Goal: Task Accomplishment & Management: Manage account settings

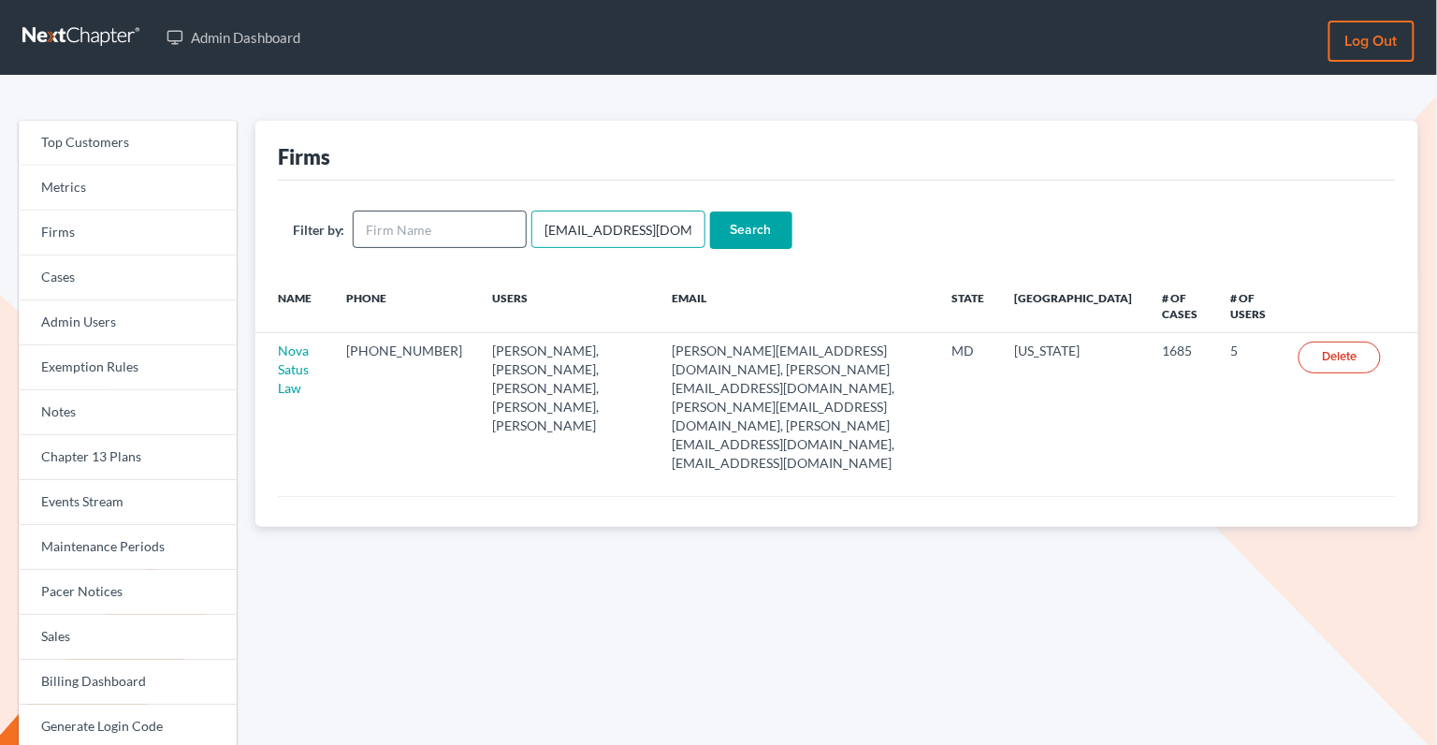
drag, startPoint x: 675, startPoint y: 237, endPoint x: 515, endPoint y: 214, distance: 161.5
click at [515, 214] on form "Filter by: emabuena@gmail.com Search" at bounding box center [837, 229] width 1088 height 38
paste input "jvelezesq@me"
type input "[EMAIL_ADDRESS][DOMAIN_NAME]"
click at [729, 237] on input "Search" at bounding box center [751, 229] width 82 height 37
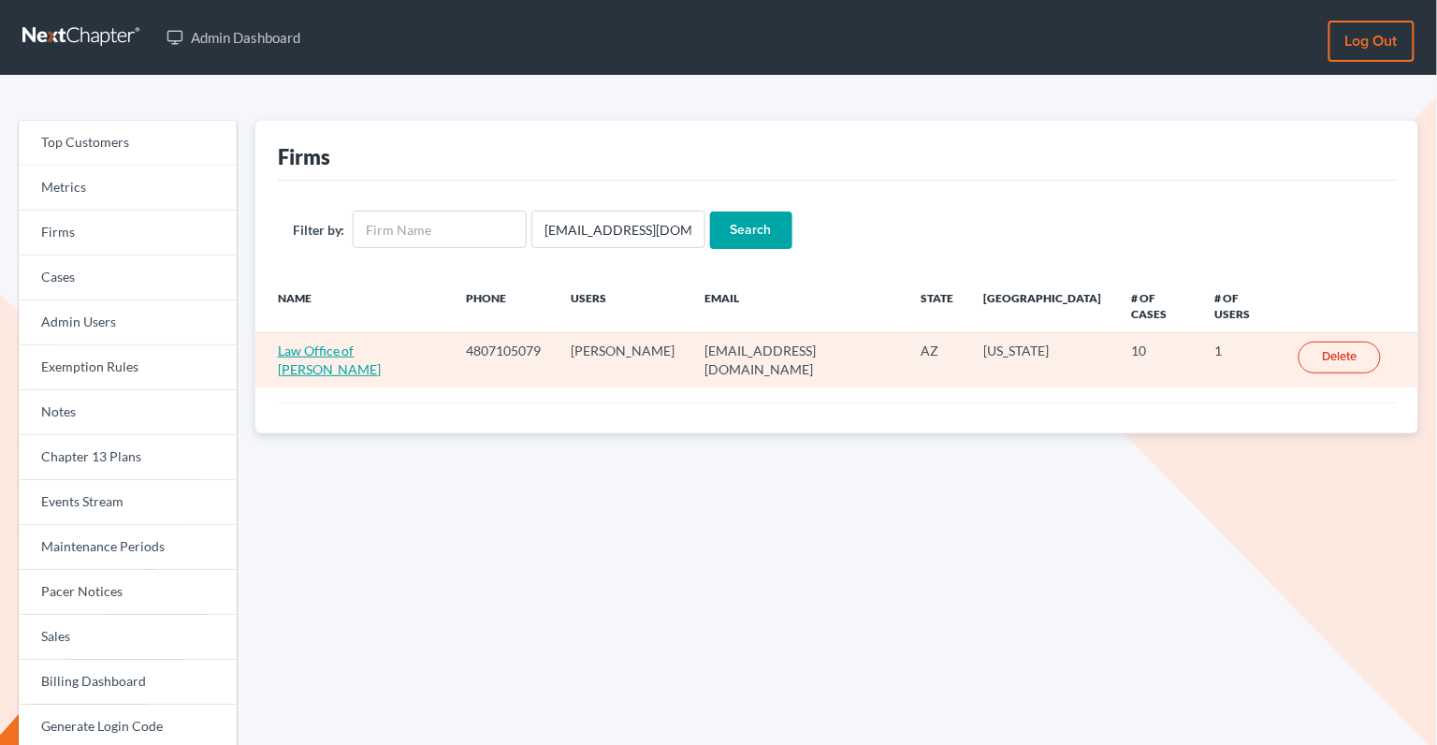
click at [371, 342] on link "Law Office of [PERSON_NAME]" at bounding box center [330, 359] width 104 height 35
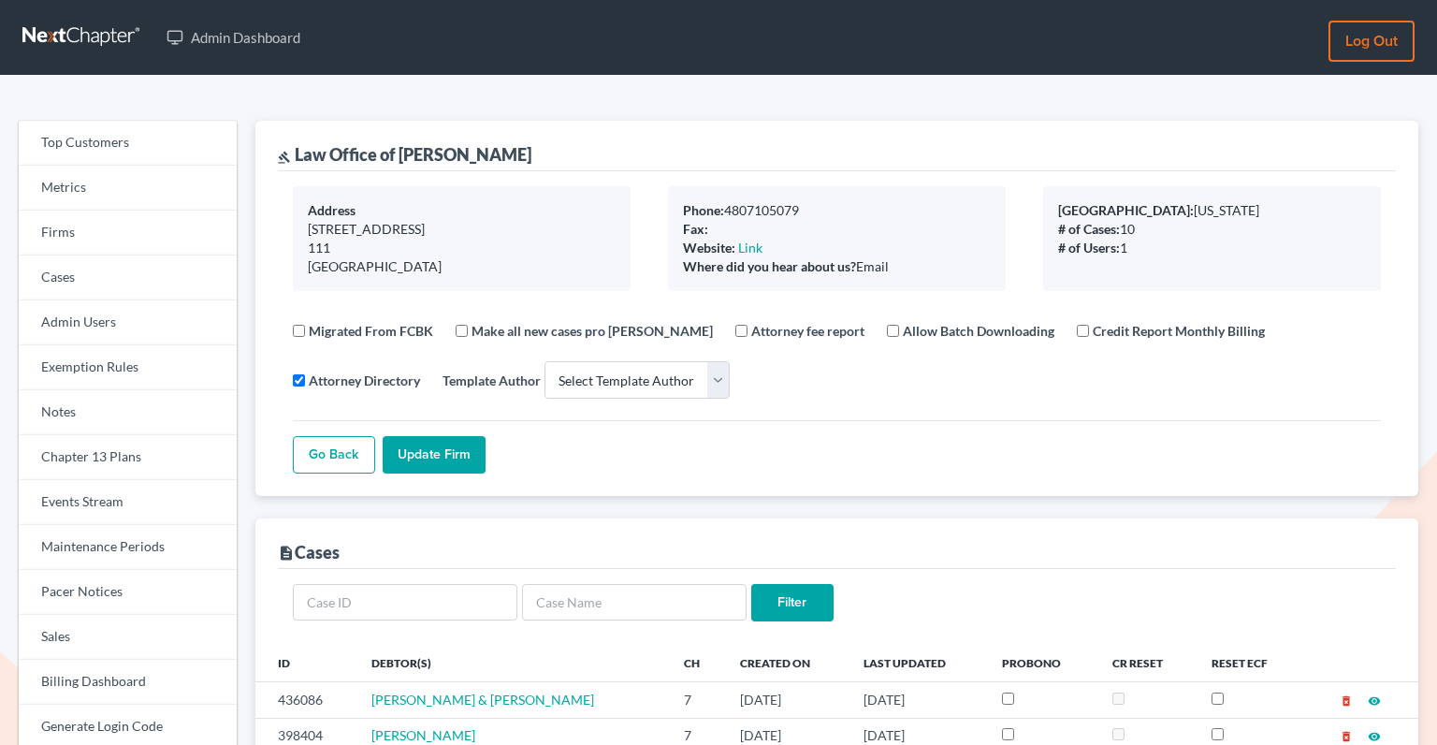
select select
click at [97, 230] on link "Firms" at bounding box center [128, 232] width 218 height 45
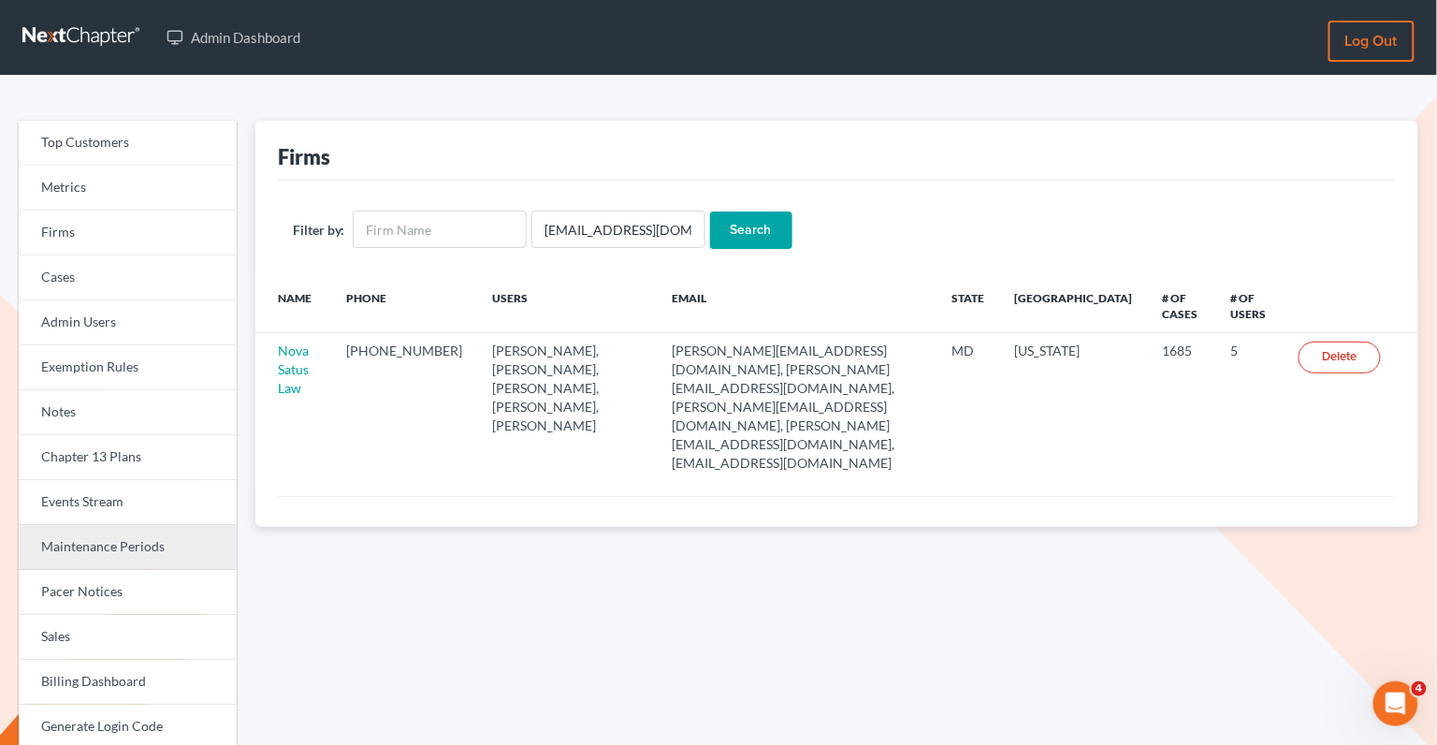
scroll to position [201, 0]
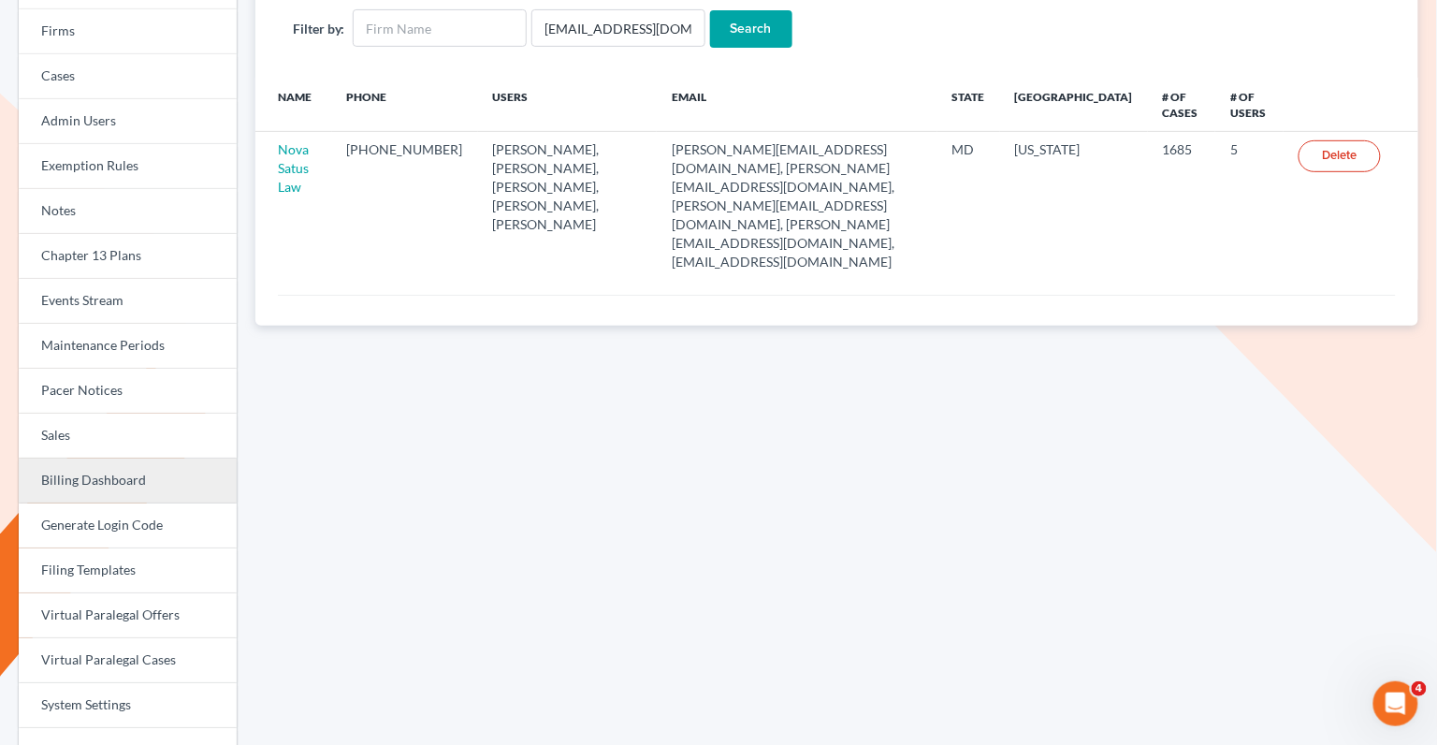
click at [106, 485] on link "Billing Dashboard" at bounding box center [128, 480] width 218 height 45
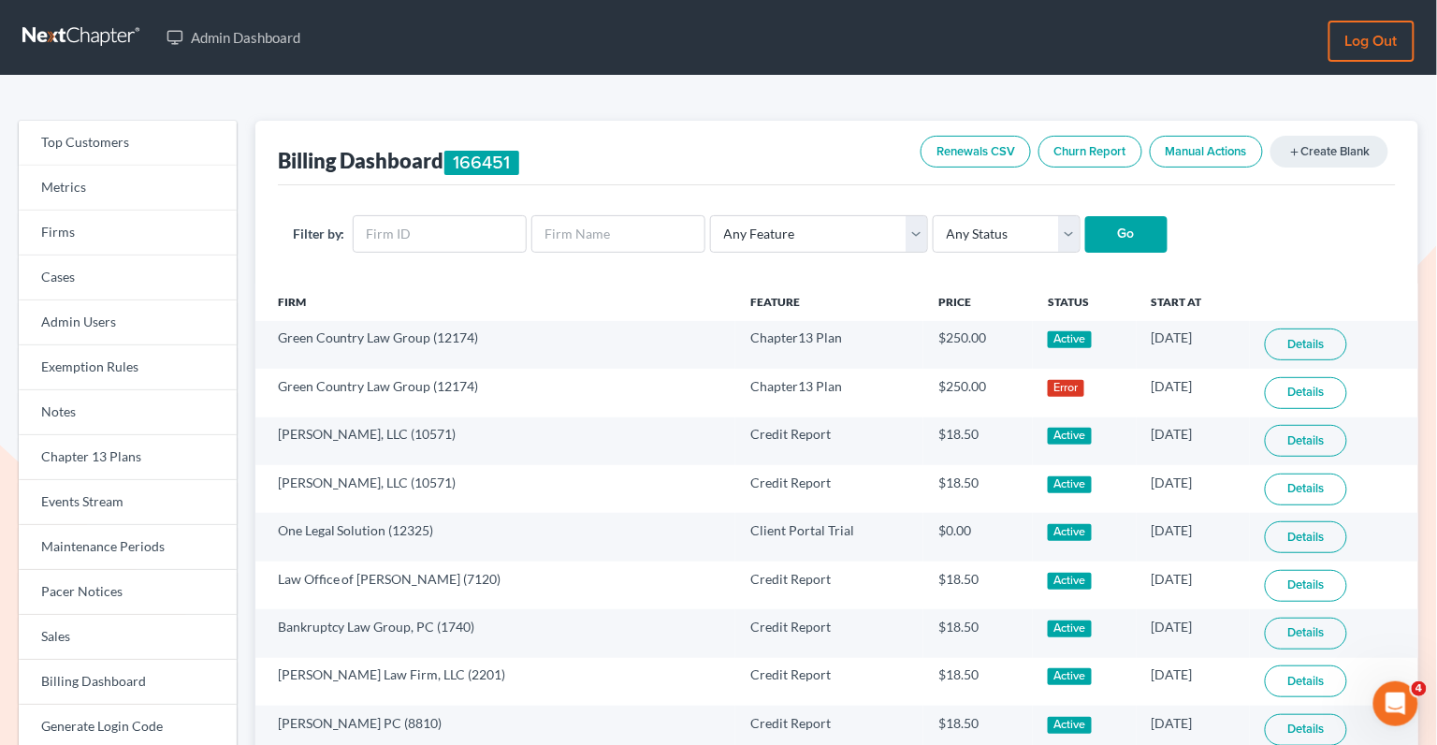
click at [1222, 146] on link "Manual Actions" at bounding box center [1206, 152] width 113 height 32
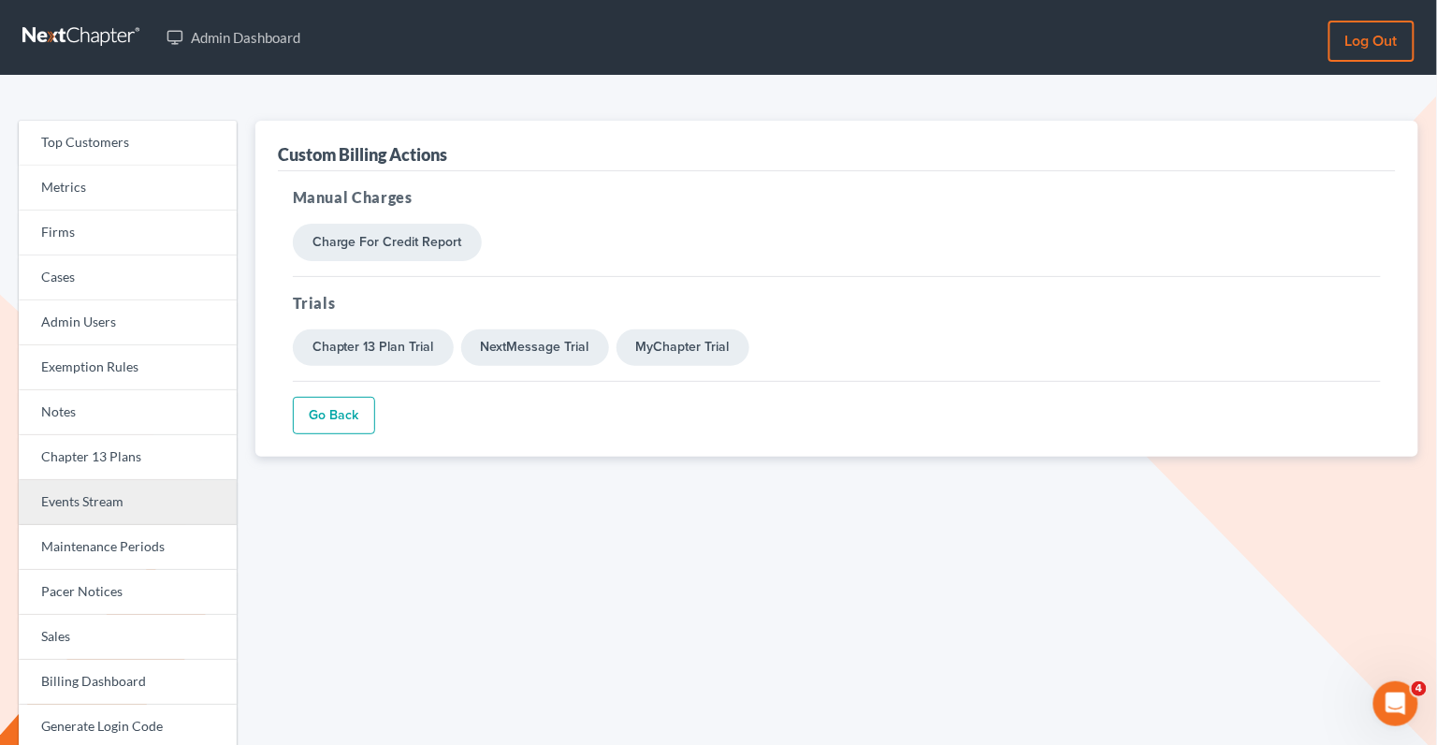
click at [99, 493] on link "Events Stream" at bounding box center [128, 502] width 218 height 45
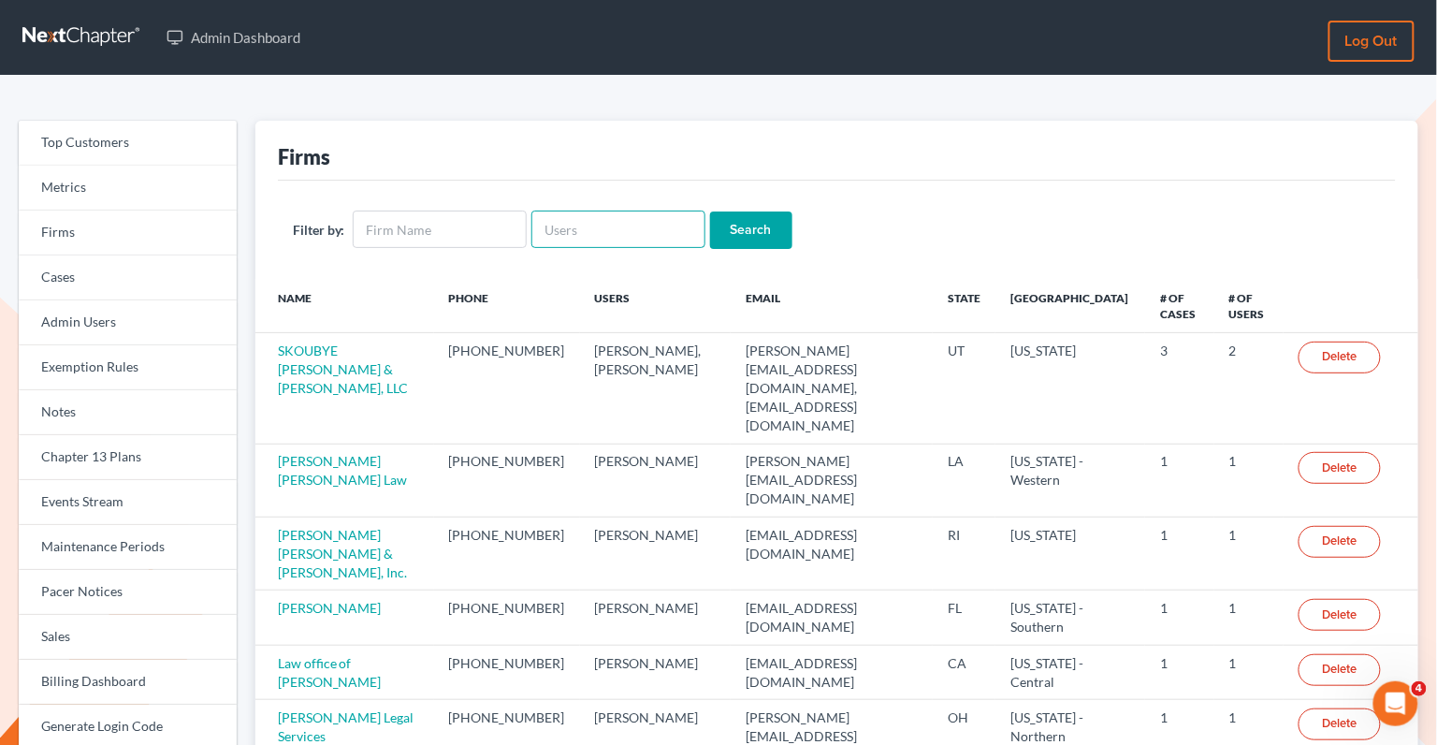
click at [566, 227] on input "text" at bounding box center [618, 228] width 174 height 37
paste input "davidmrobertsjd@gmail.com"
type input "davidmrobertsjd@gmail.com"
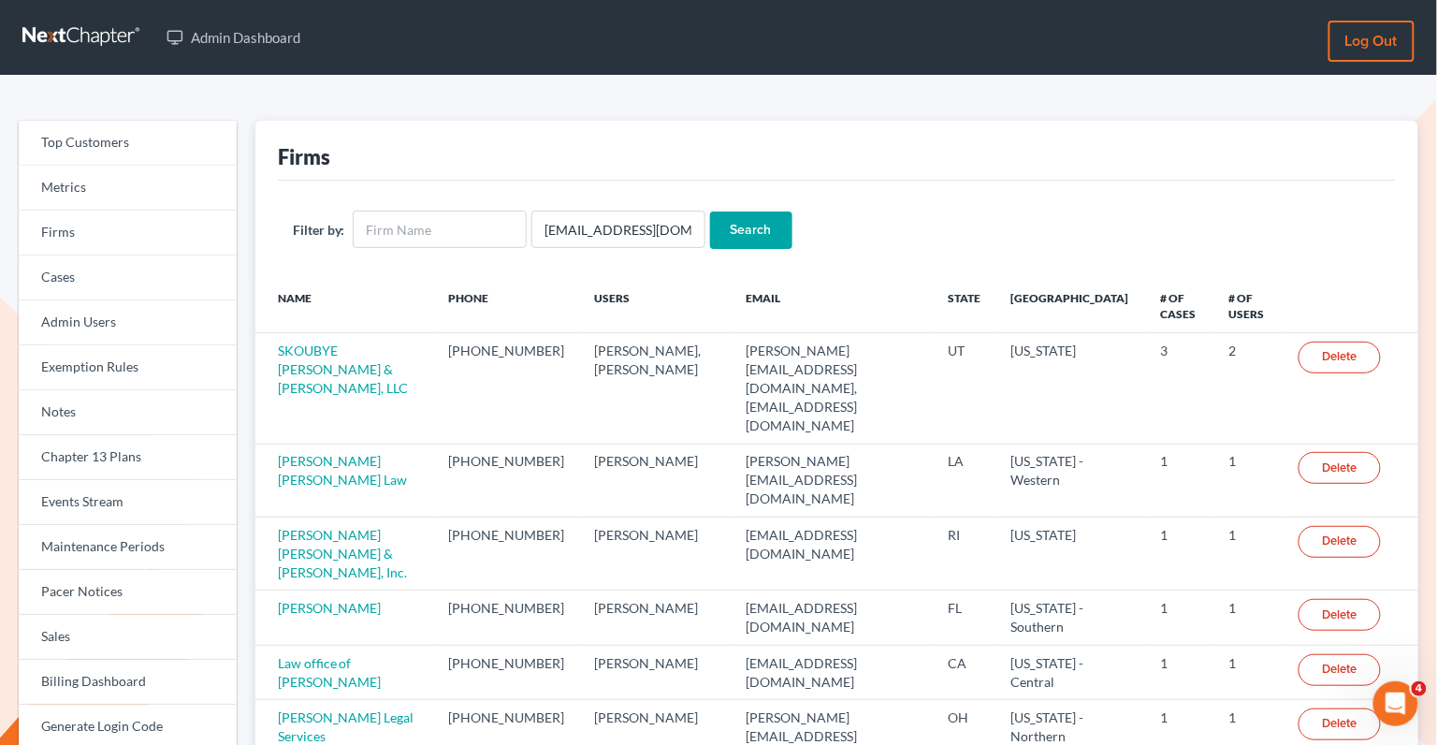
click at [728, 233] on input "Search" at bounding box center [751, 229] width 82 height 37
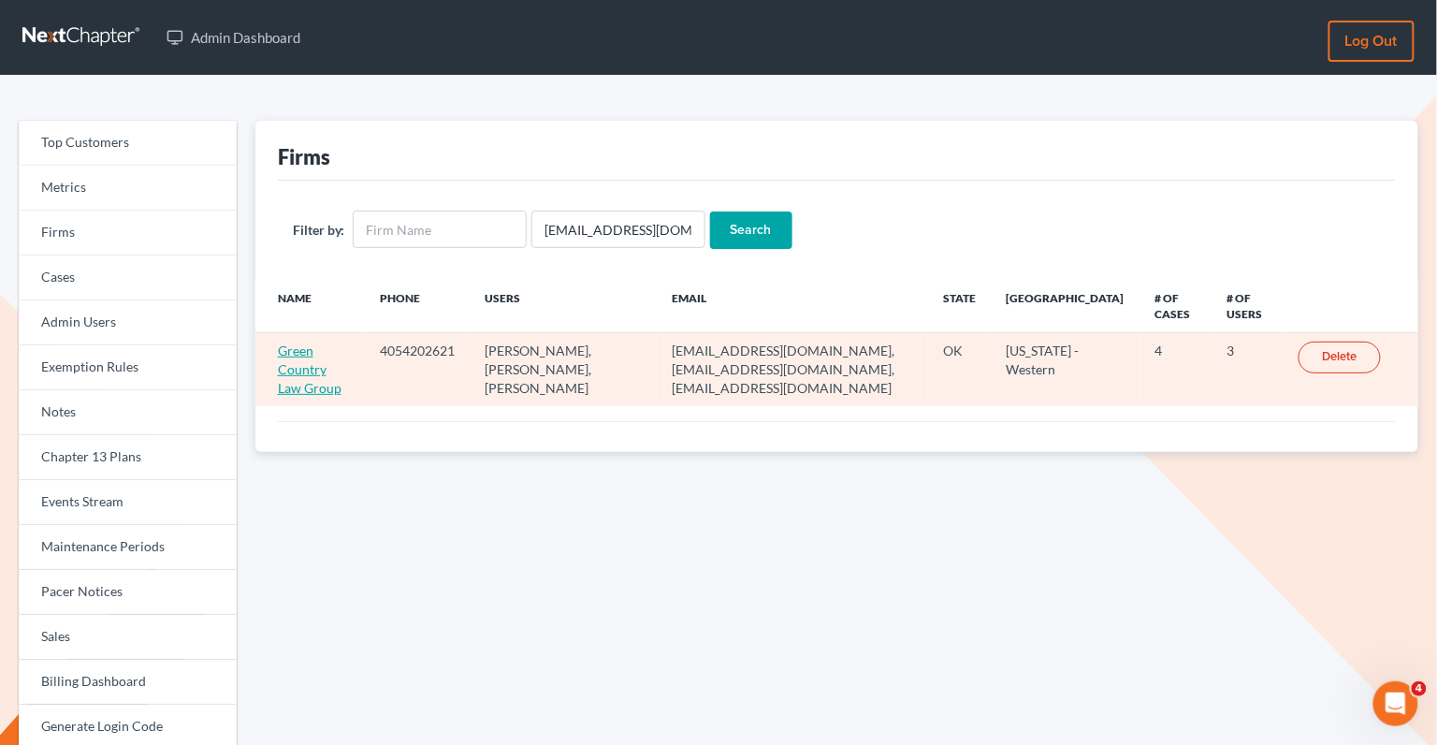
click at [302, 371] on link "Green Country Law Group" at bounding box center [310, 368] width 64 height 53
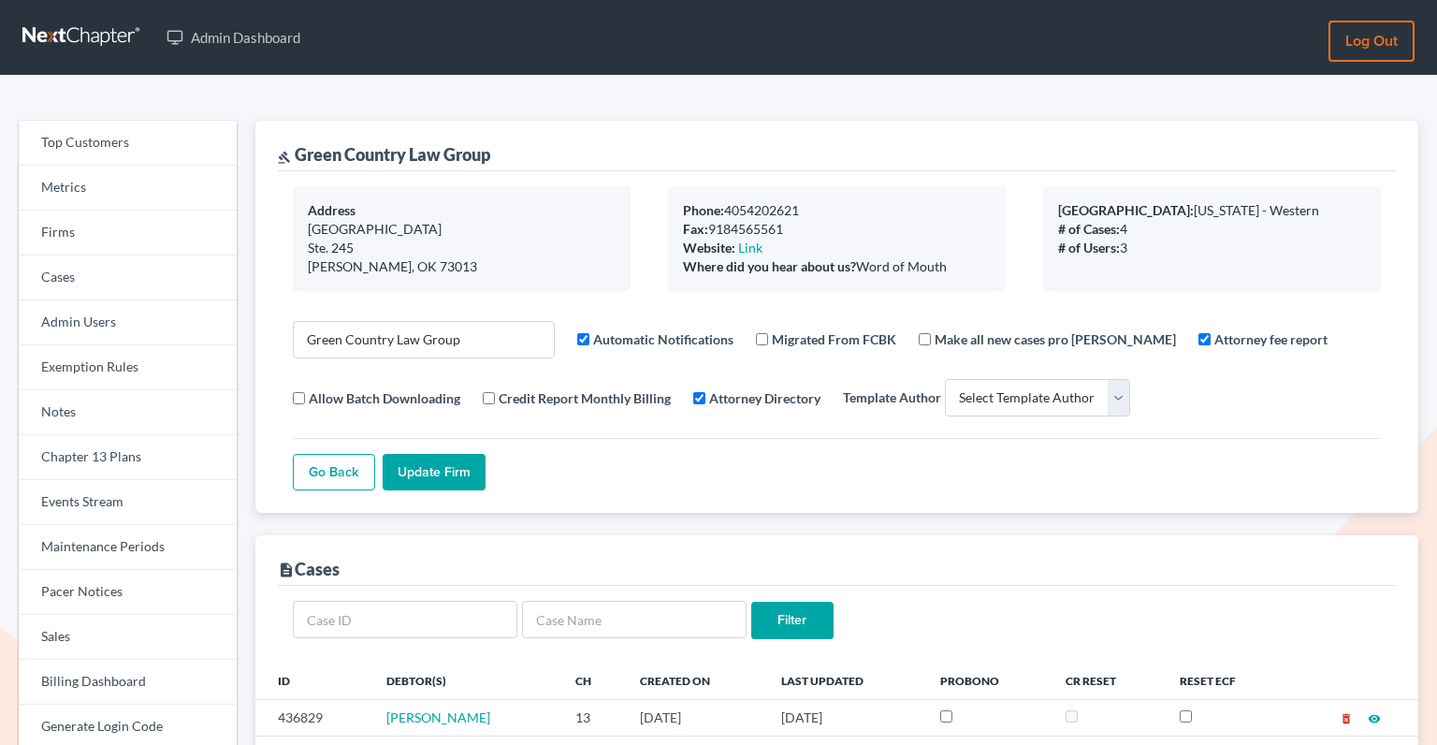
select select
click at [514, 337] on input "Green Country Law Group" at bounding box center [424, 339] width 262 height 37
drag, startPoint x: 514, startPoint y: 337, endPoint x: 265, endPoint y: 333, distance: 248.9
click at [265, 333] on div "gavel Green Country Law Group Address 4200 Perimeter Center Ste. 245 Edmond, OK…" at bounding box center [836, 317] width 1163 height 392
paste input "David M Roberts, attorney"
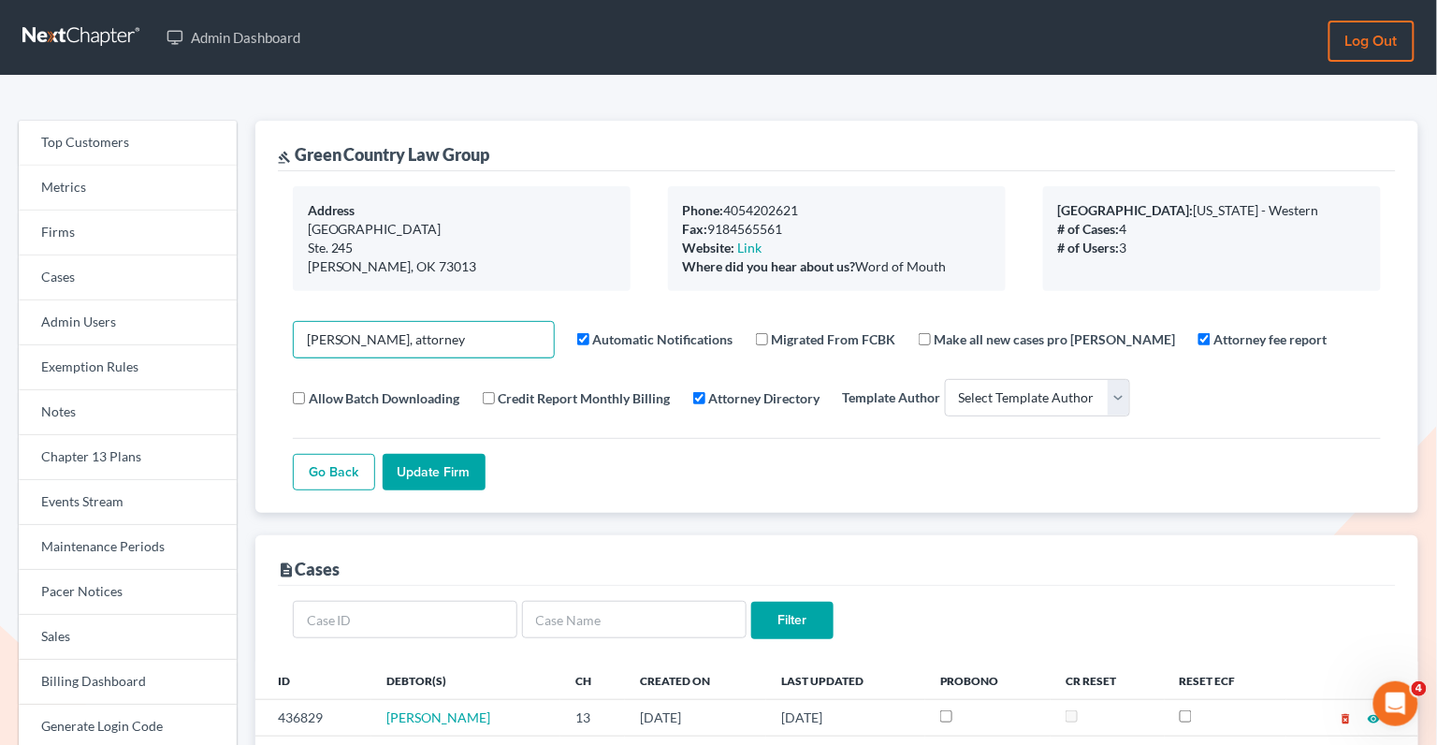
type input "David M Roberts, attorney"
click at [433, 472] on input "Update Firm" at bounding box center [434, 472] width 103 height 37
select select
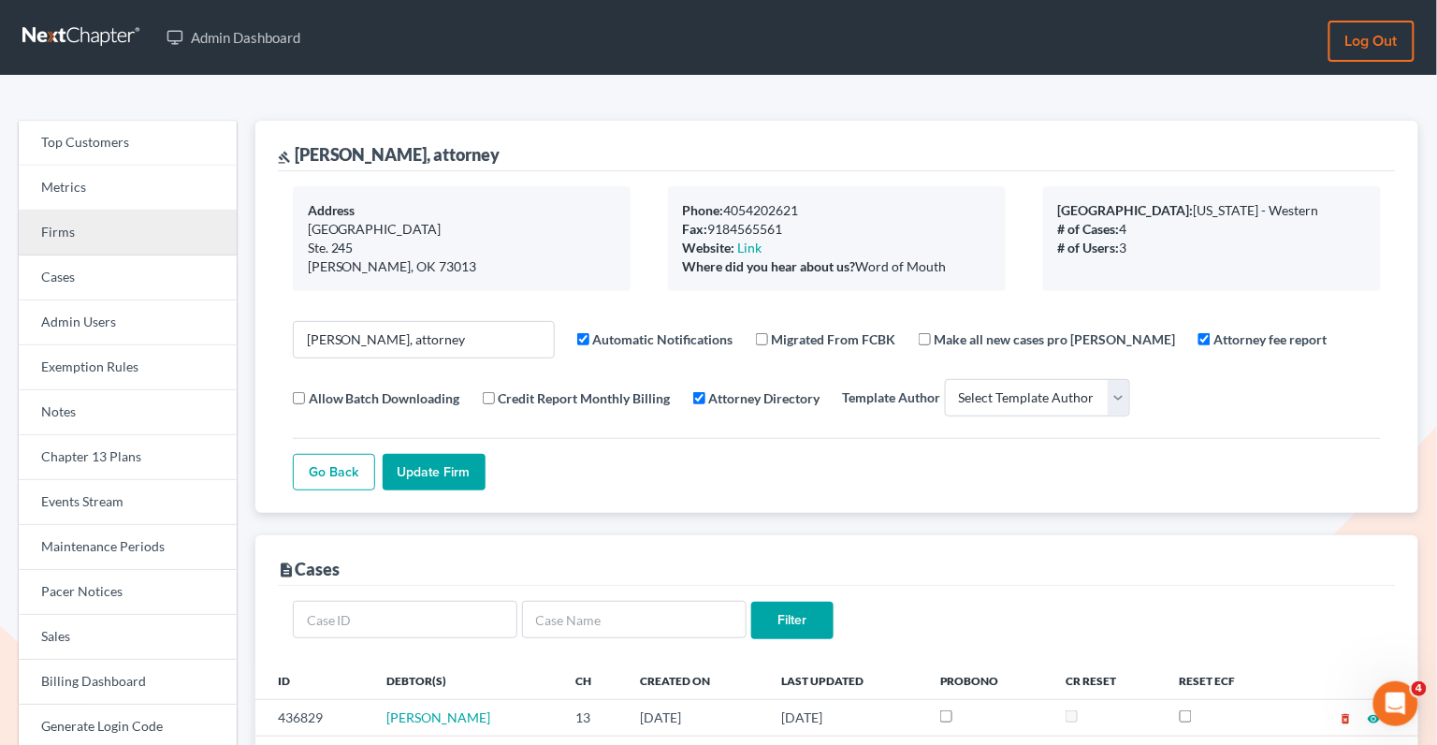
click at [124, 249] on link "Firms" at bounding box center [128, 232] width 218 height 45
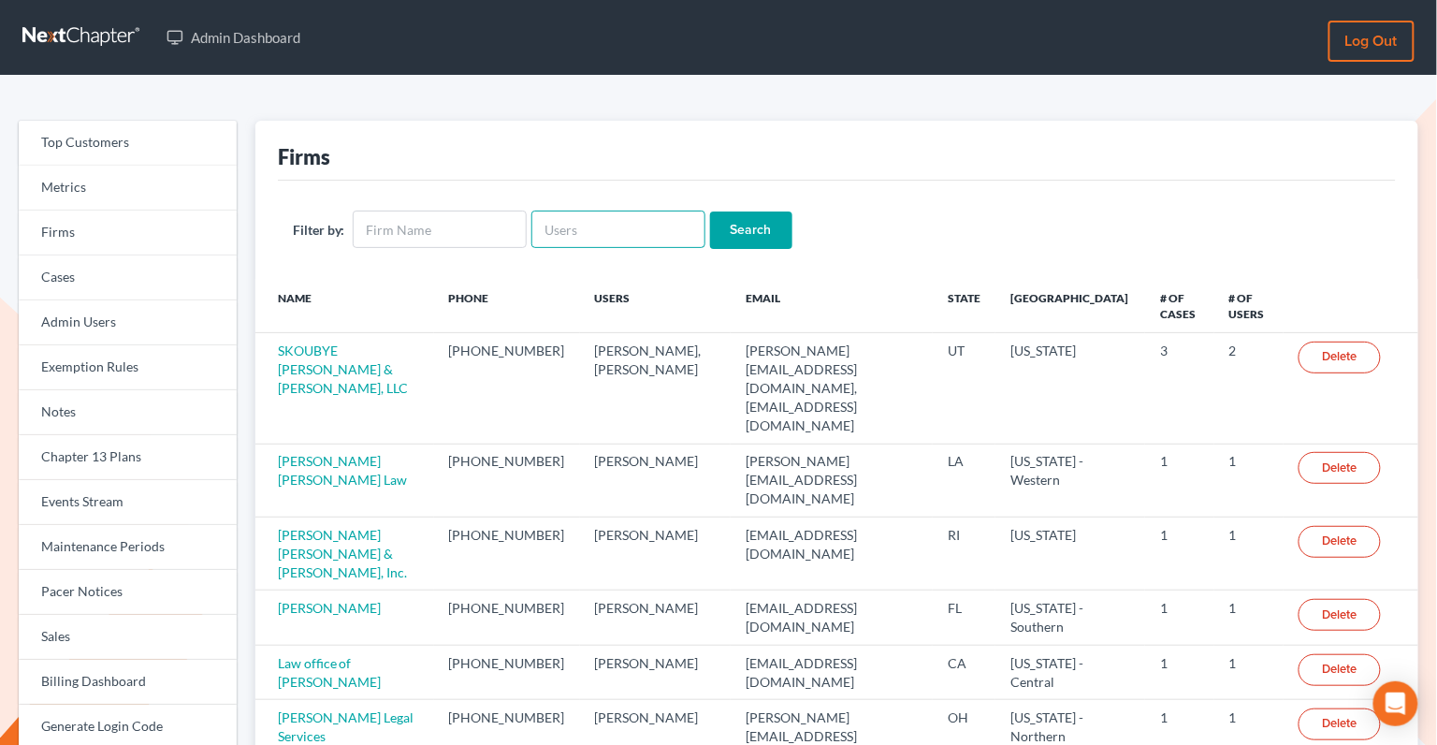
click at [625, 242] on input "text" at bounding box center [618, 228] width 174 height 37
paste input "cb@craigblacklaw.com"
type input "cb@craigblacklaw.com"
click at [740, 238] on input "Search" at bounding box center [751, 229] width 82 height 37
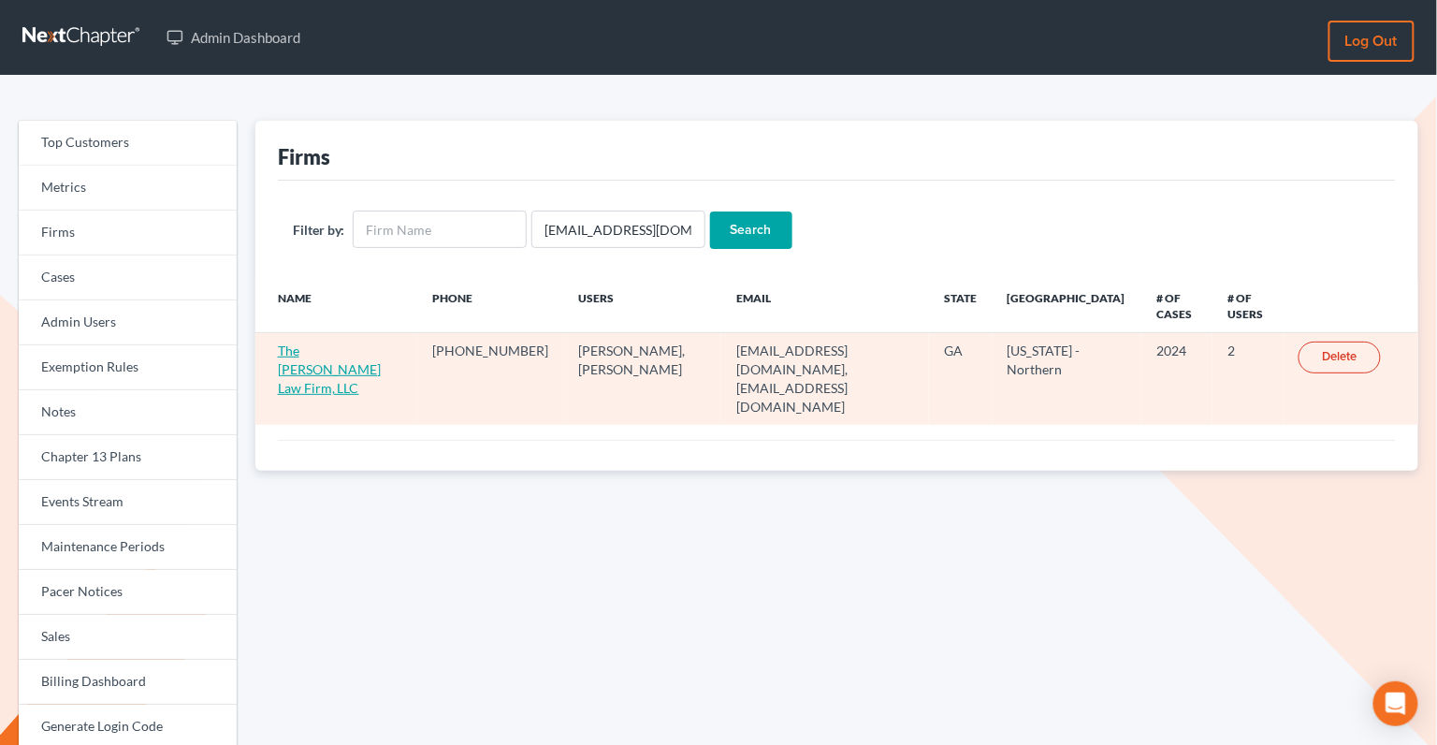
click at [310, 349] on link "The Craig Black Law Firm, LLC" at bounding box center [330, 368] width 104 height 53
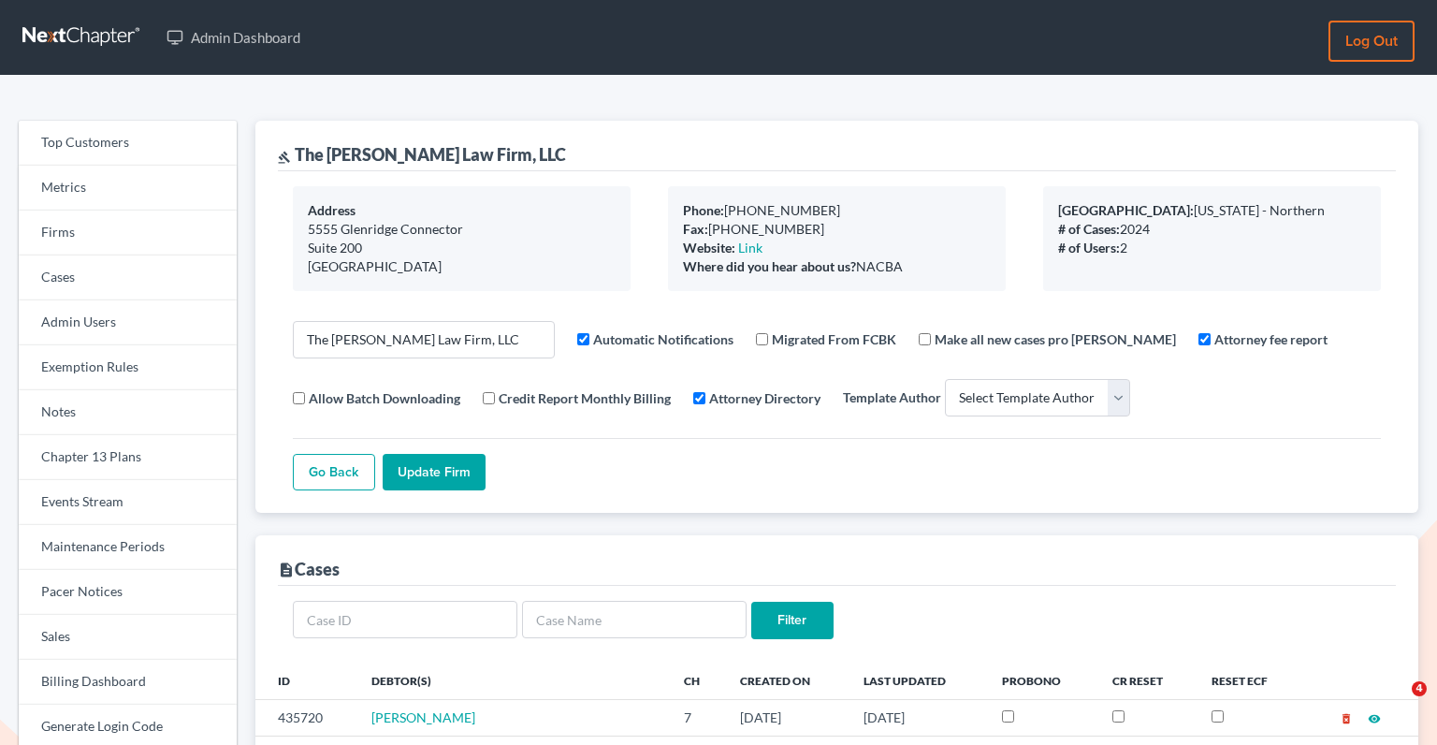
select select
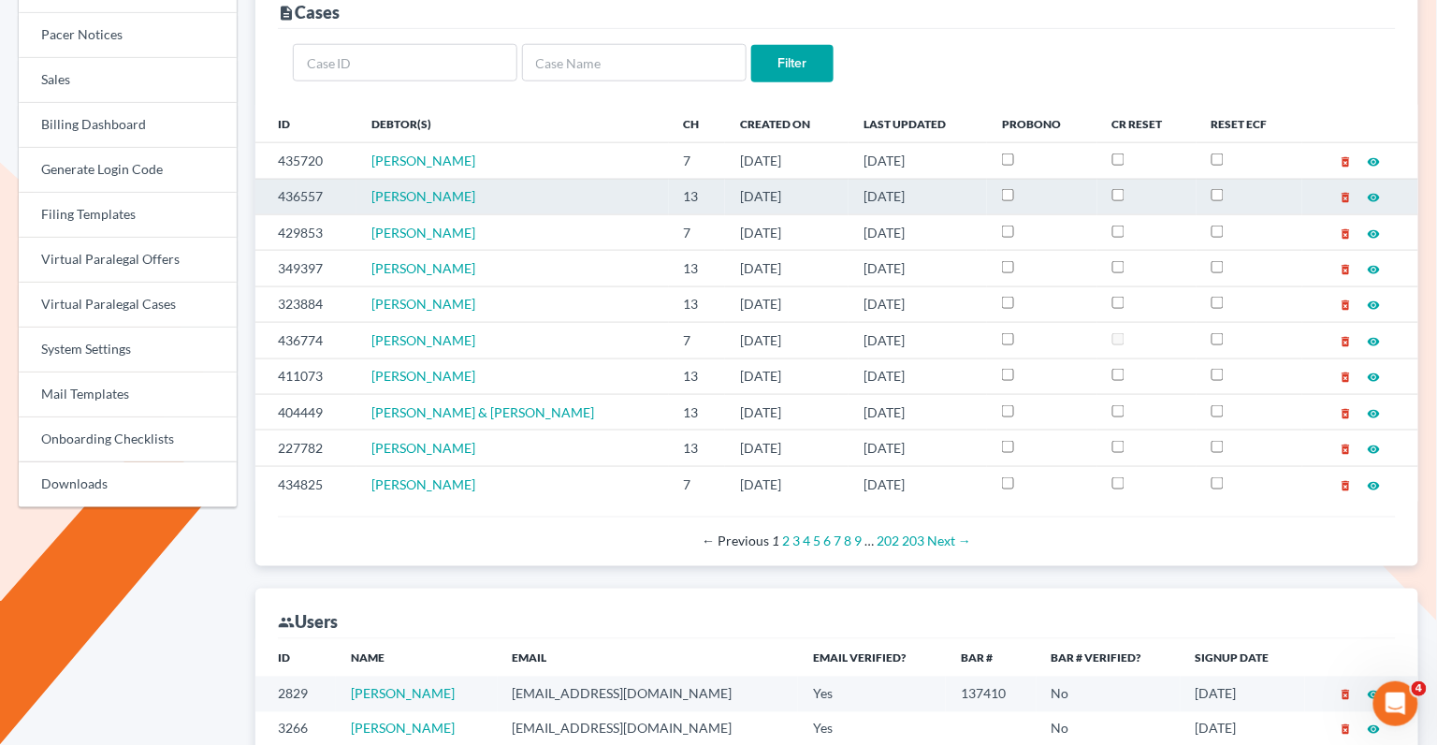
scroll to position [561, 0]
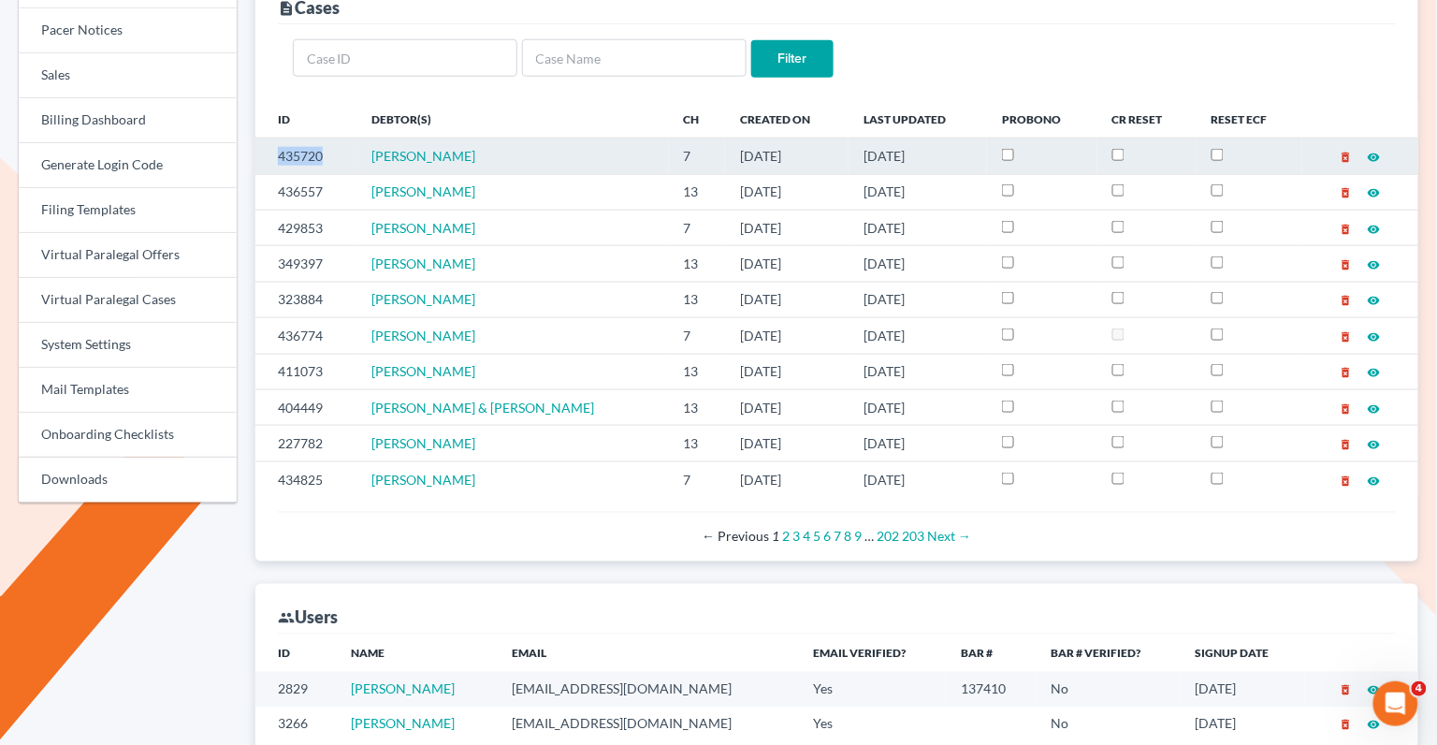
drag, startPoint x: 326, startPoint y: 154, endPoint x: 281, endPoint y: 154, distance: 45.8
click at [281, 154] on td "435720" at bounding box center [306, 156] width 102 height 36
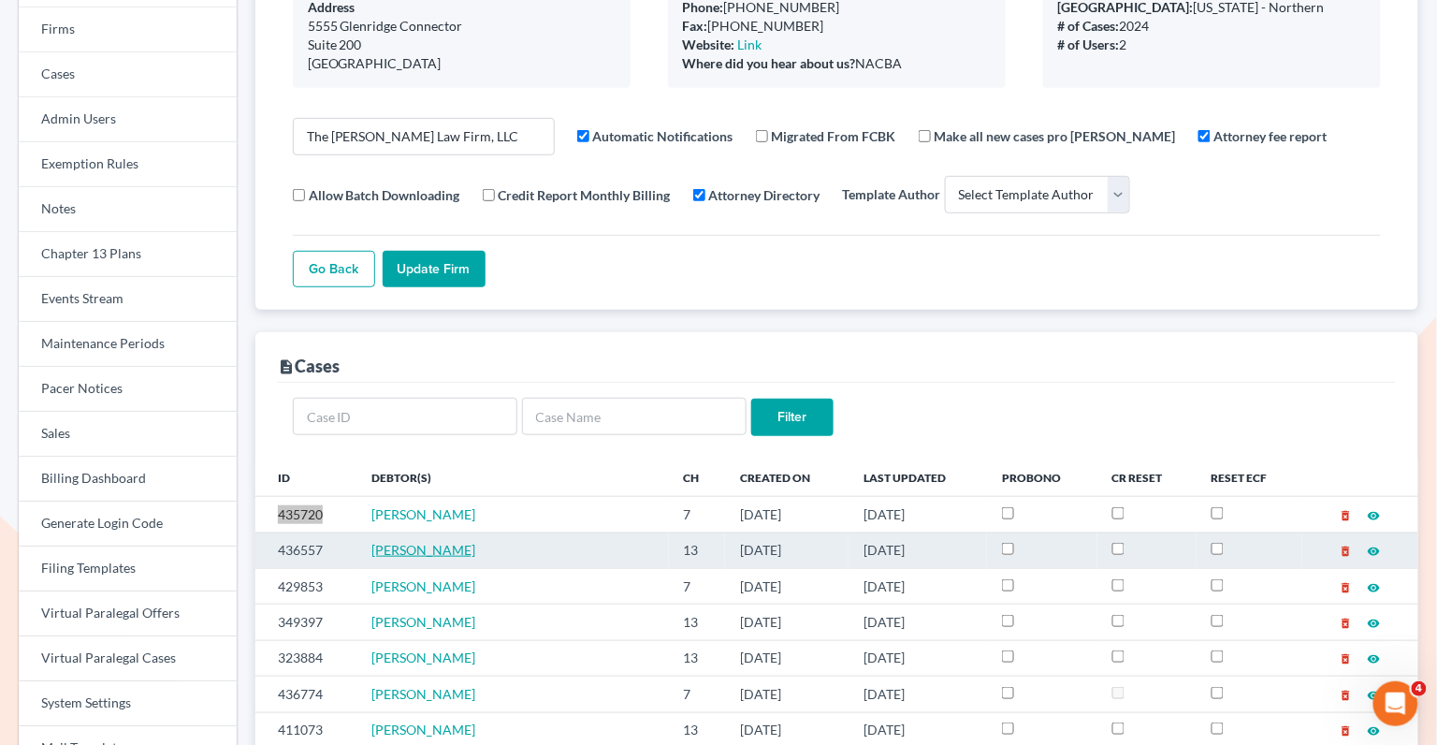
scroll to position [0, 0]
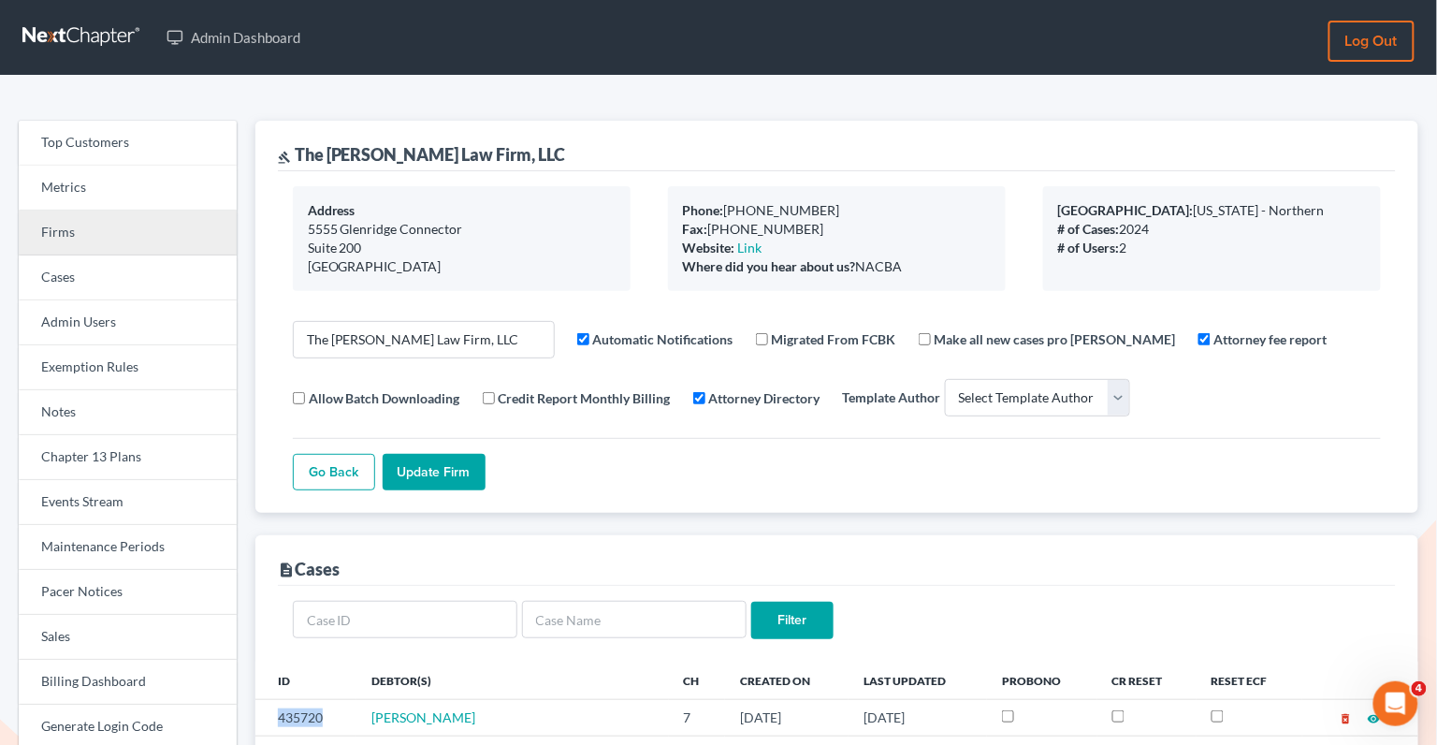
click at [164, 235] on link "Firms" at bounding box center [128, 232] width 218 height 45
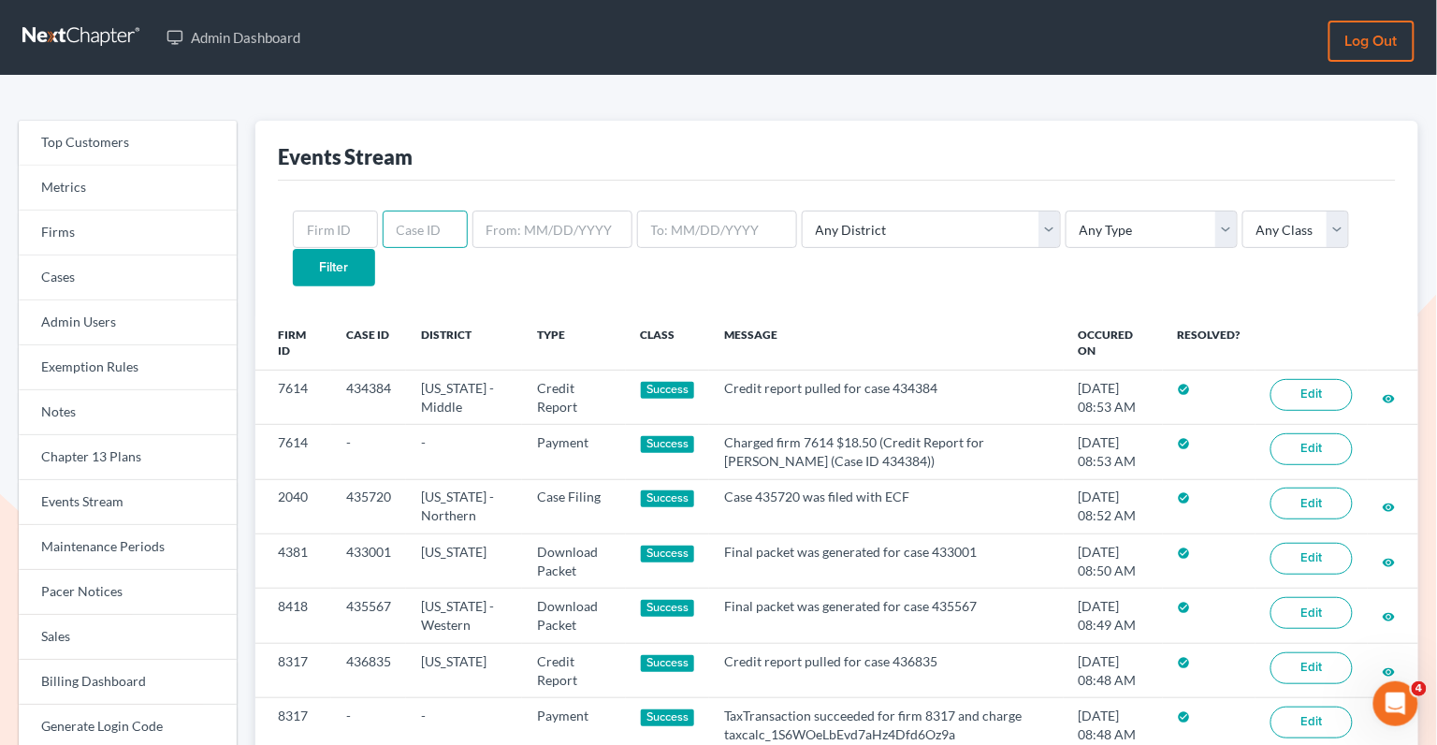
click at [432, 239] on input "text" at bounding box center [425, 228] width 85 height 37
paste input "2040"
type input "2040"
drag, startPoint x: 454, startPoint y: 230, endPoint x: 359, endPoint y: 234, distance: 94.6
click at [359, 234] on form "2040 Any District [US_STATE] - [GEOGRAPHIC_DATA] [US_STATE] - [GEOGRAPHIC_DATA]…" at bounding box center [837, 247] width 1088 height 75
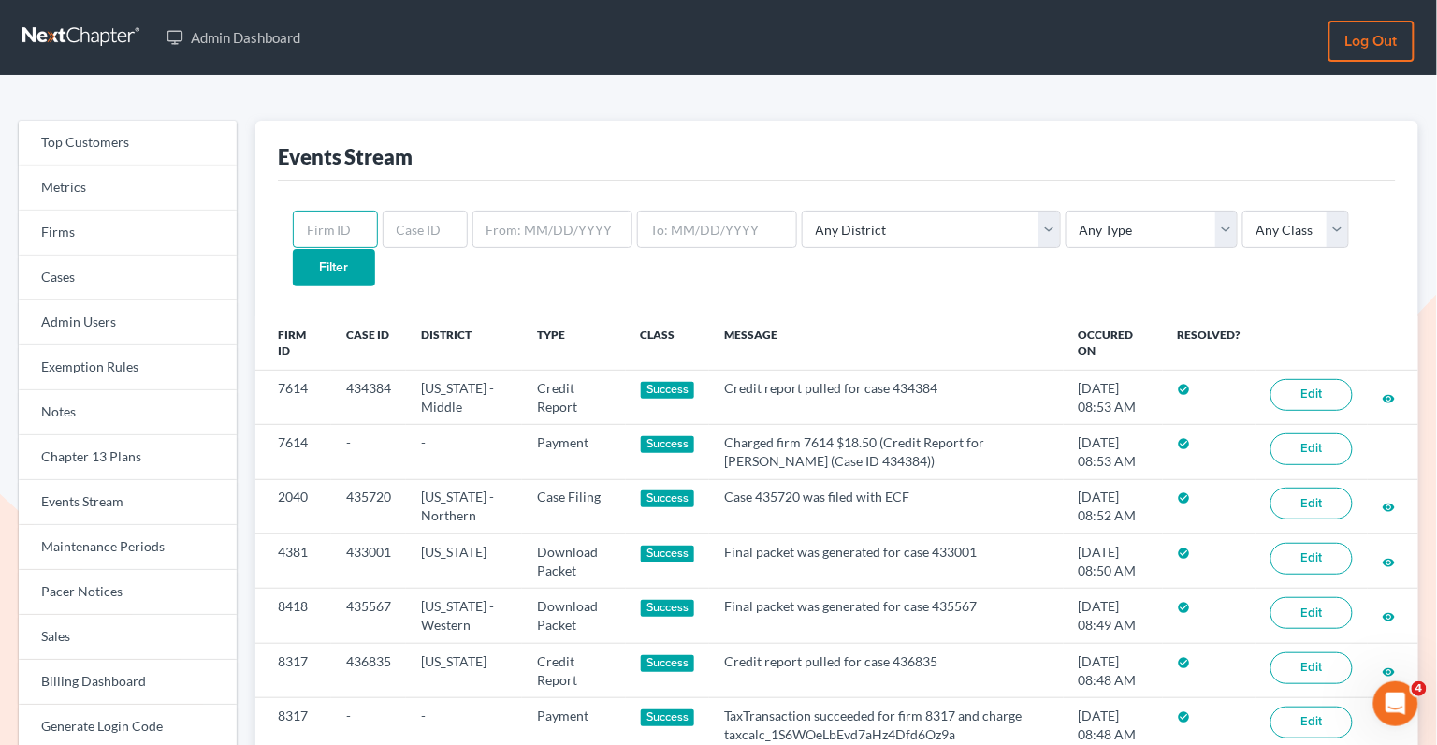
click at [335, 230] on input "text" at bounding box center [335, 228] width 85 height 37
paste input "2040"
type input "2040"
click at [375, 249] on input "Filter" at bounding box center [334, 267] width 82 height 37
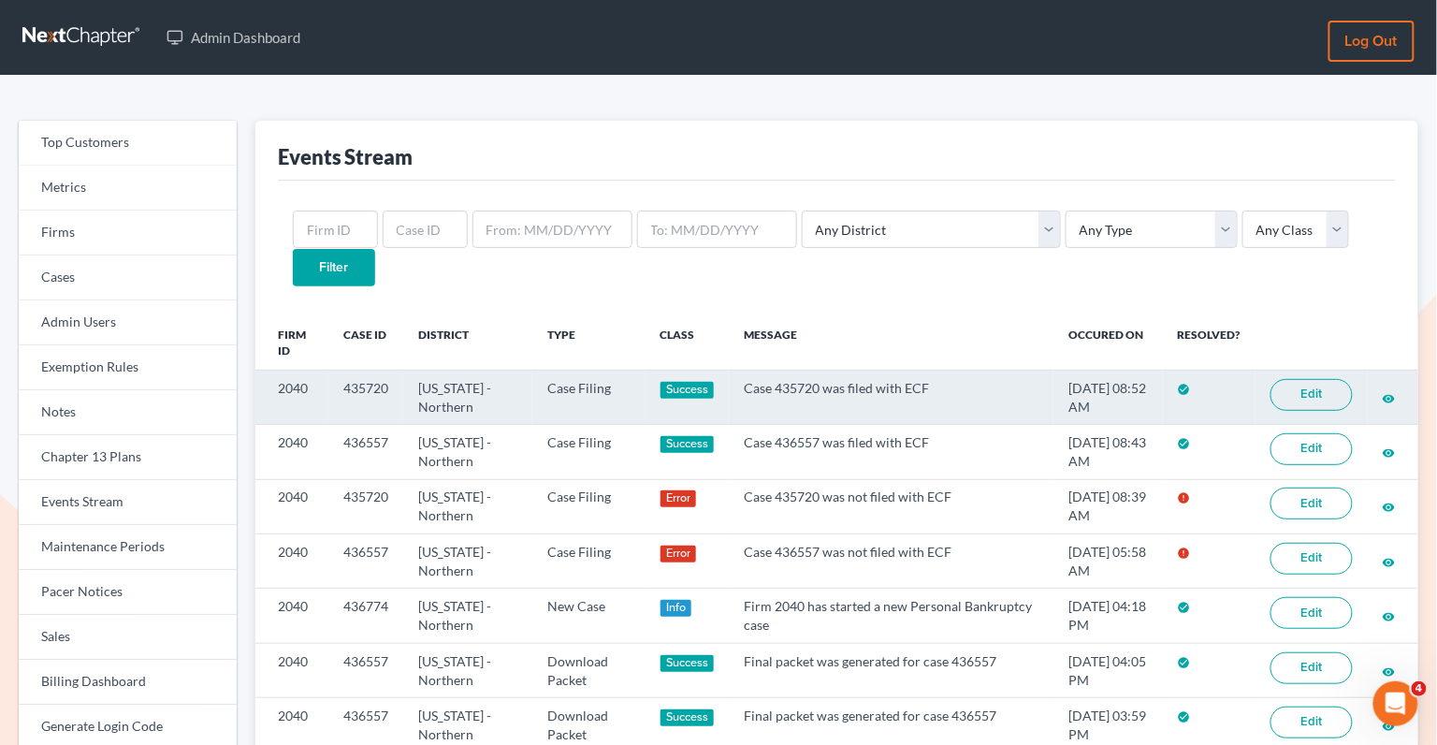
click at [1317, 379] on link "Edit" at bounding box center [1311, 395] width 82 height 32
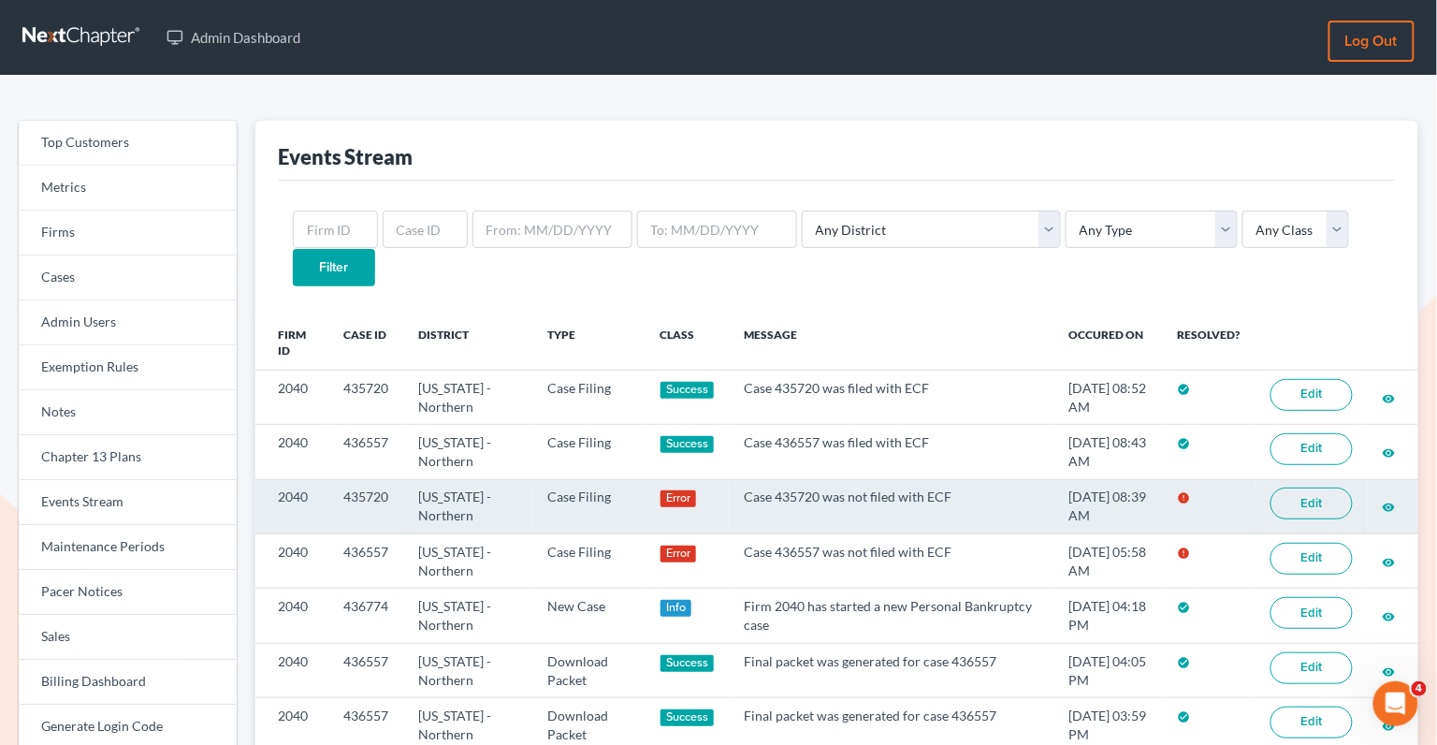
click at [1321, 487] on link "Edit" at bounding box center [1311, 503] width 82 height 32
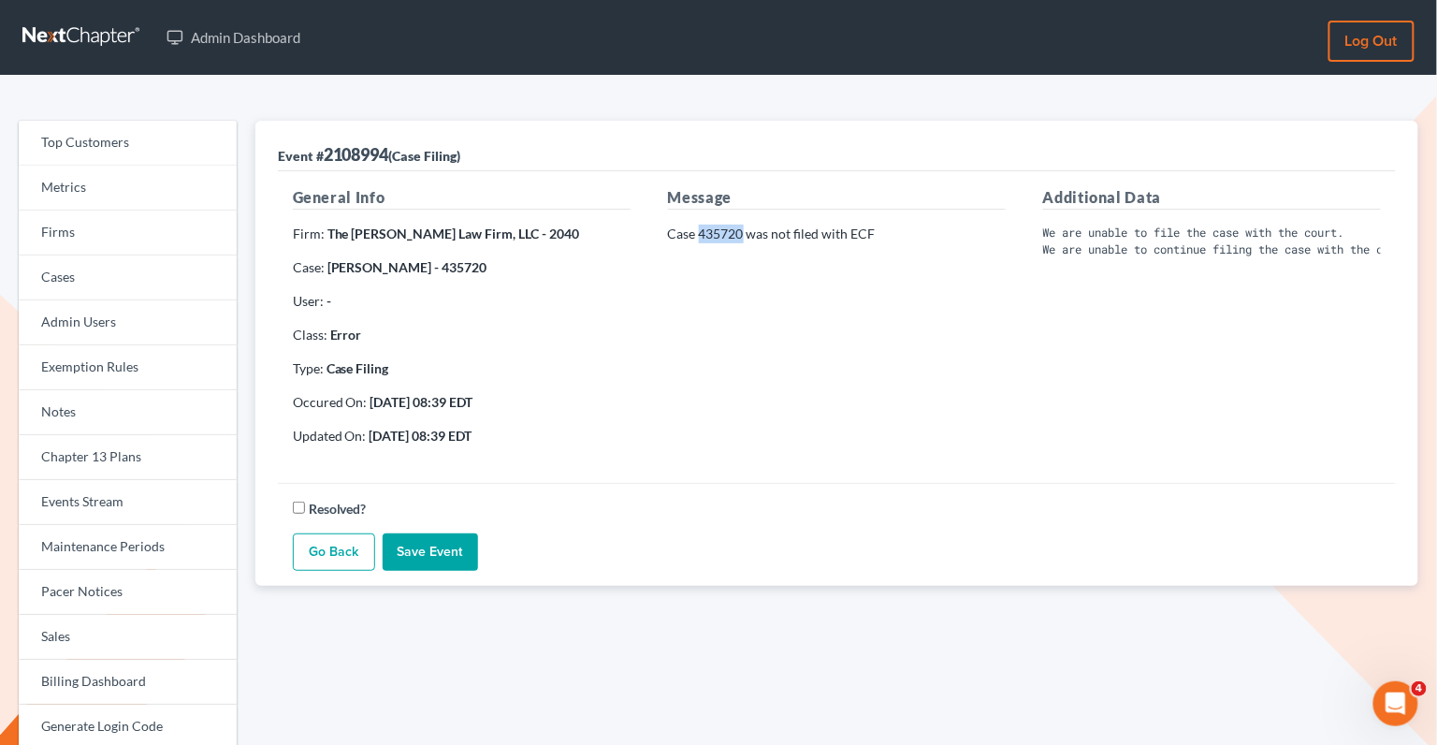
drag, startPoint x: 743, startPoint y: 238, endPoint x: 702, endPoint y: 236, distance: 41.2
click at [702, 236] on p "Case 435720 was not filed with ECF" at bounding box center [837, 234] width 338 height 19
copy p "435720"
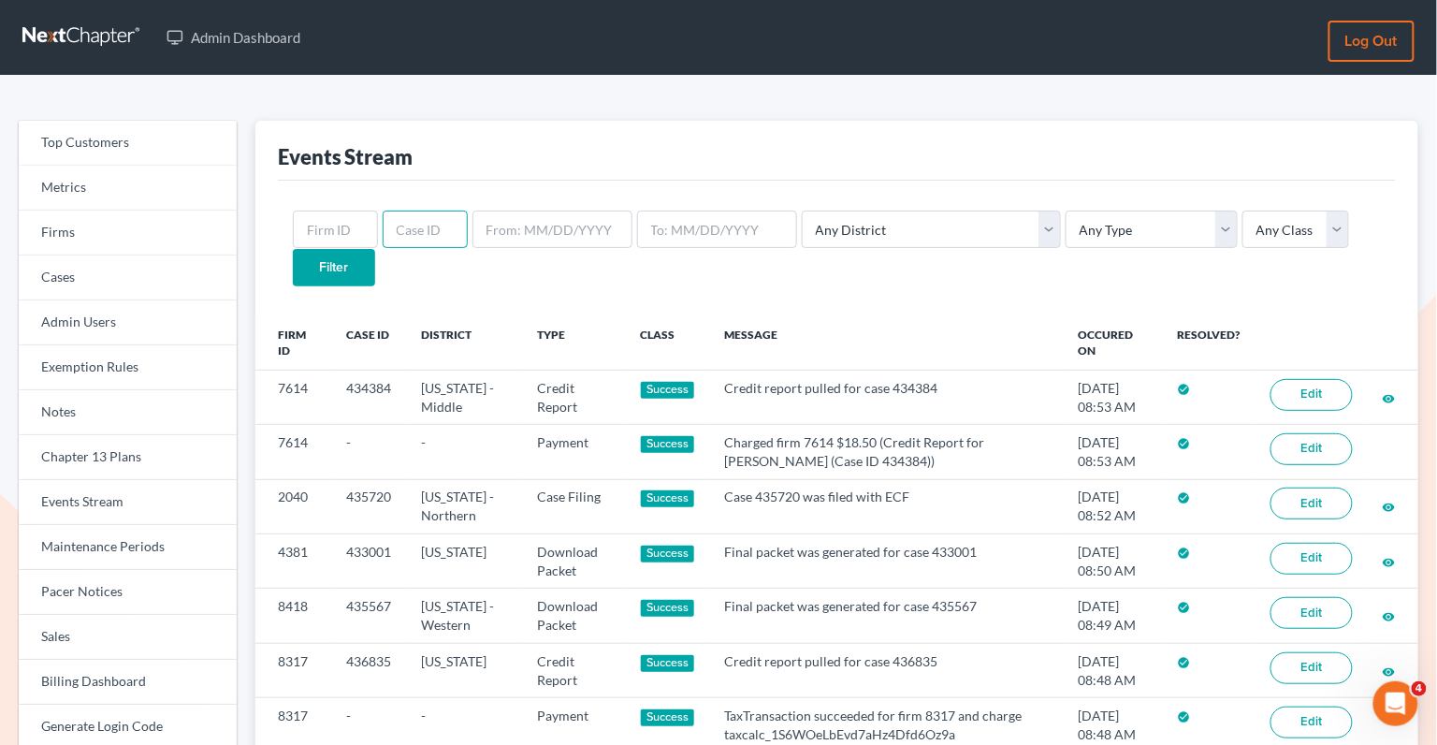
click at [383, 231] on input "text" at bounding box center [425, 228] width 85 height 37
paste input "435720"
type input "435720"
click at [375, 249] on input "Filter" at bounding box center [334, 267] width 82 height 37
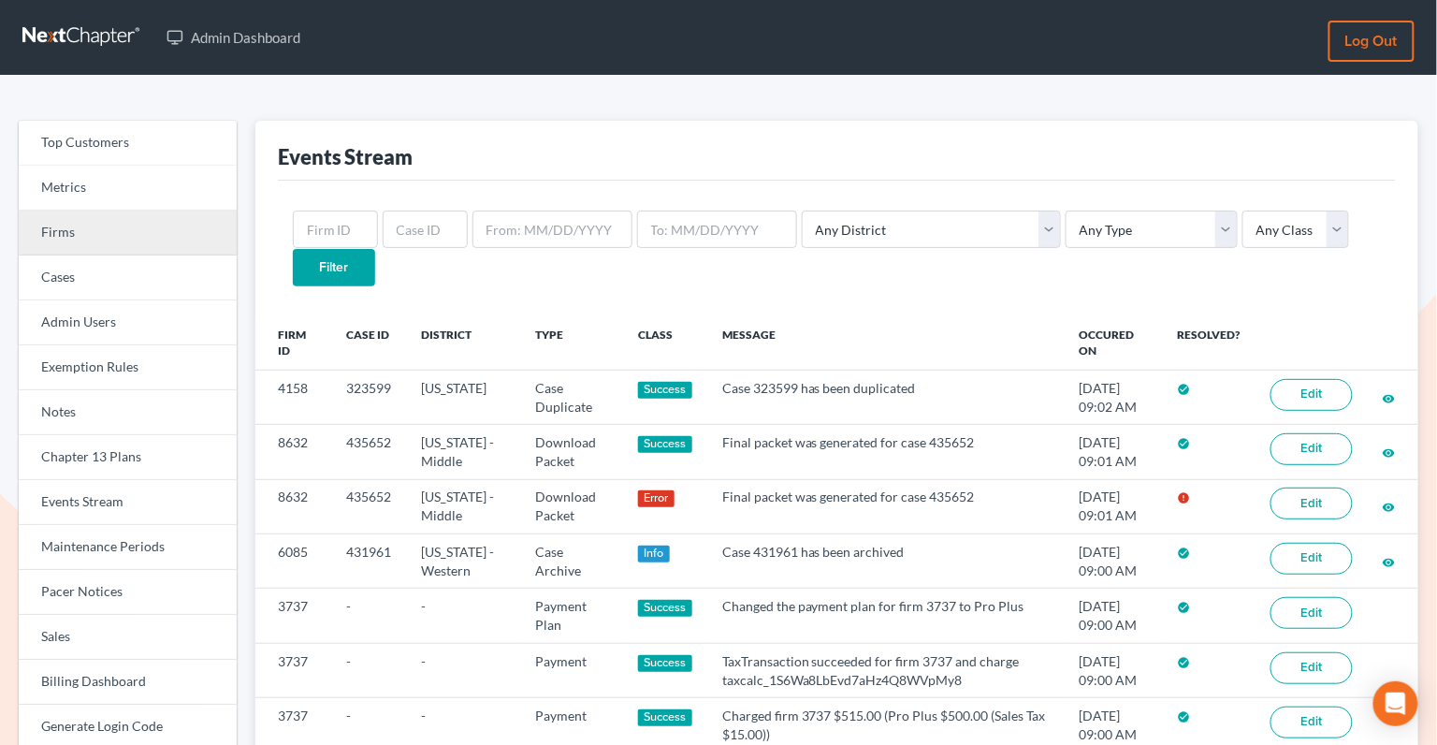
click at [138, 228] on link "Firms" at bounding box center [128, 232] width 218 height 45
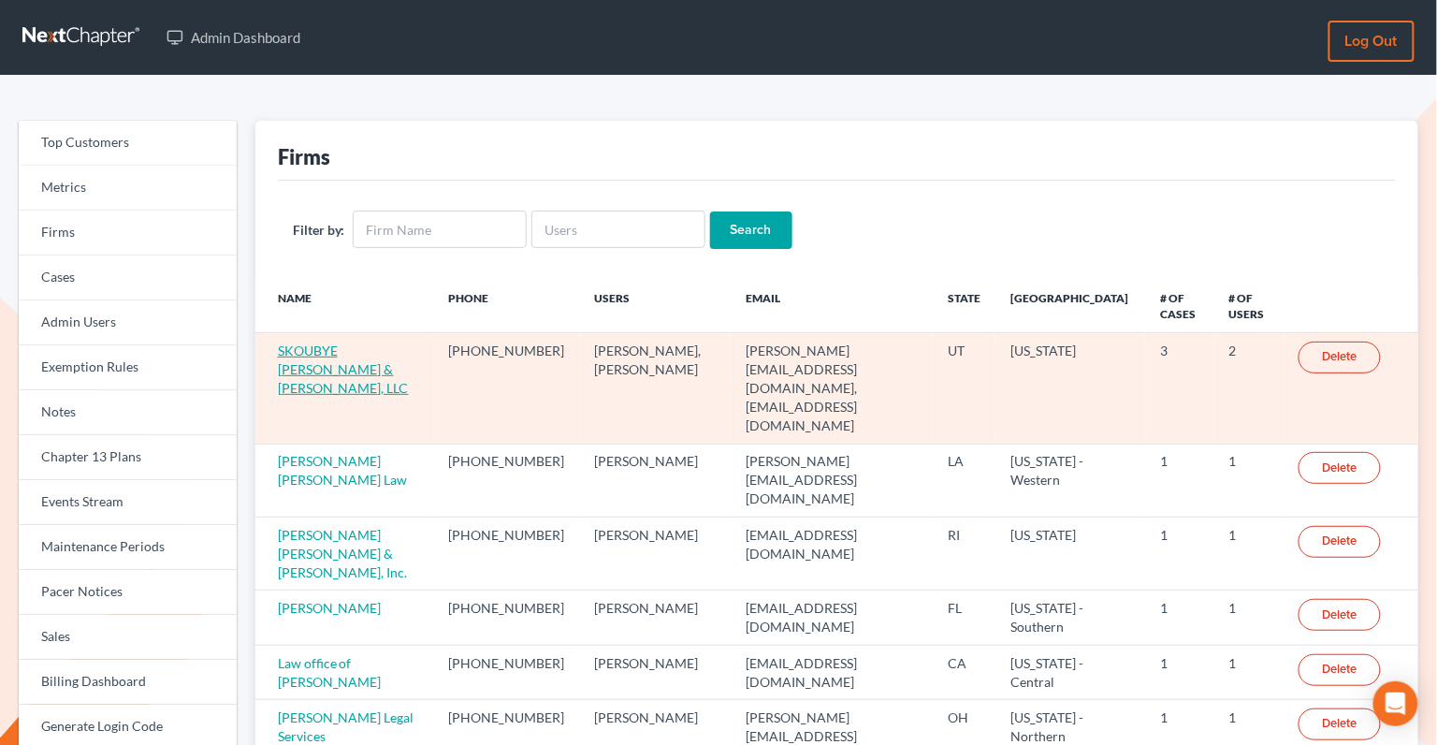
click at [354, 345] on link "SKOUBYE [PERSON_NAME] & [PERSON_NAME], LLC" at bounding box center [343, 368] width 131 height 53
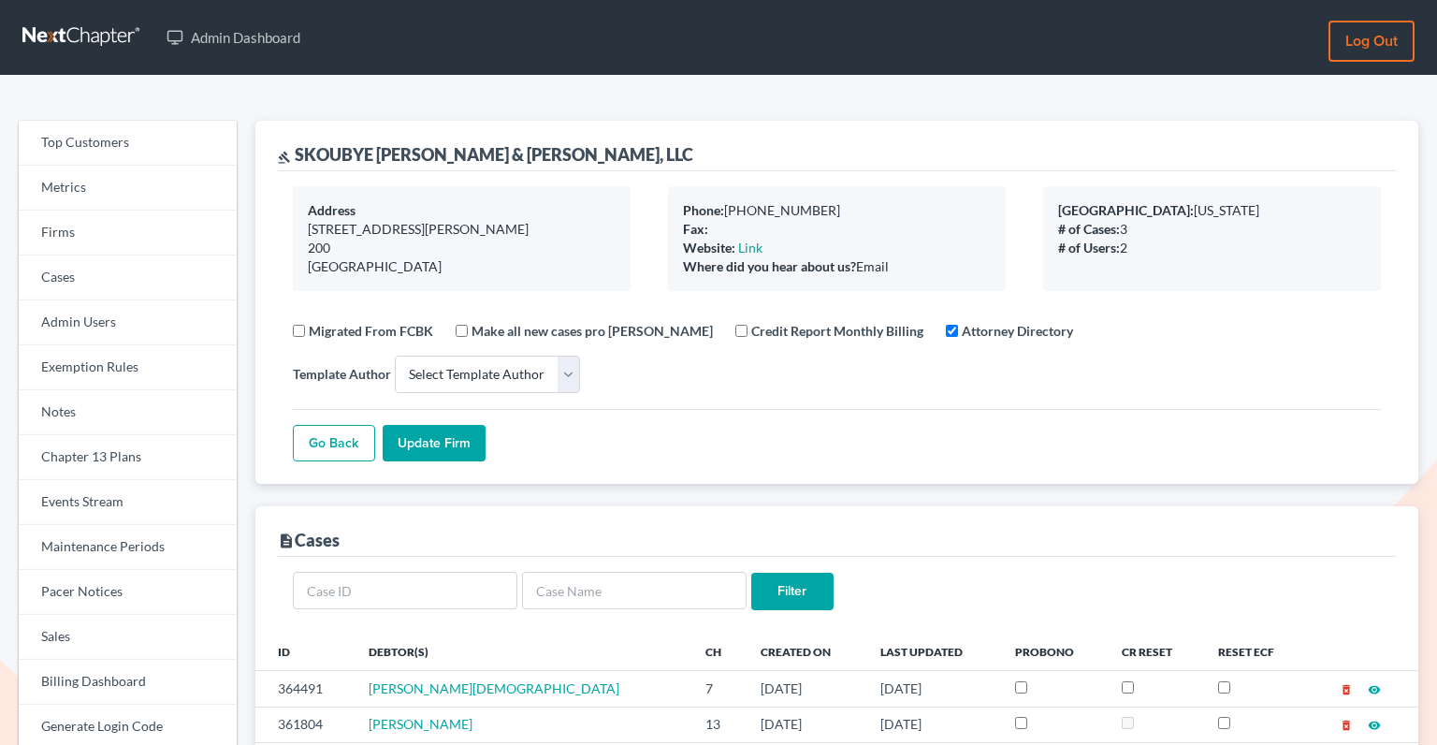
select select
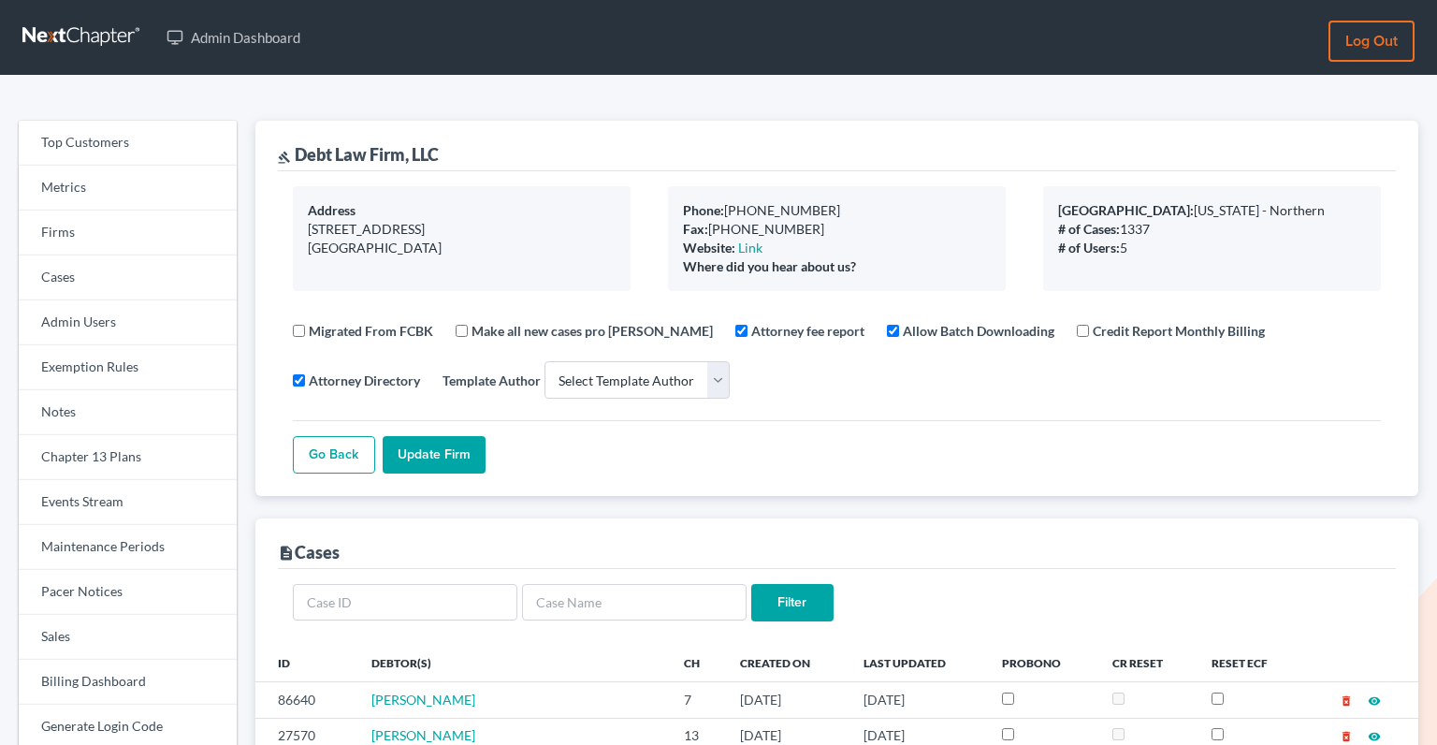
select select
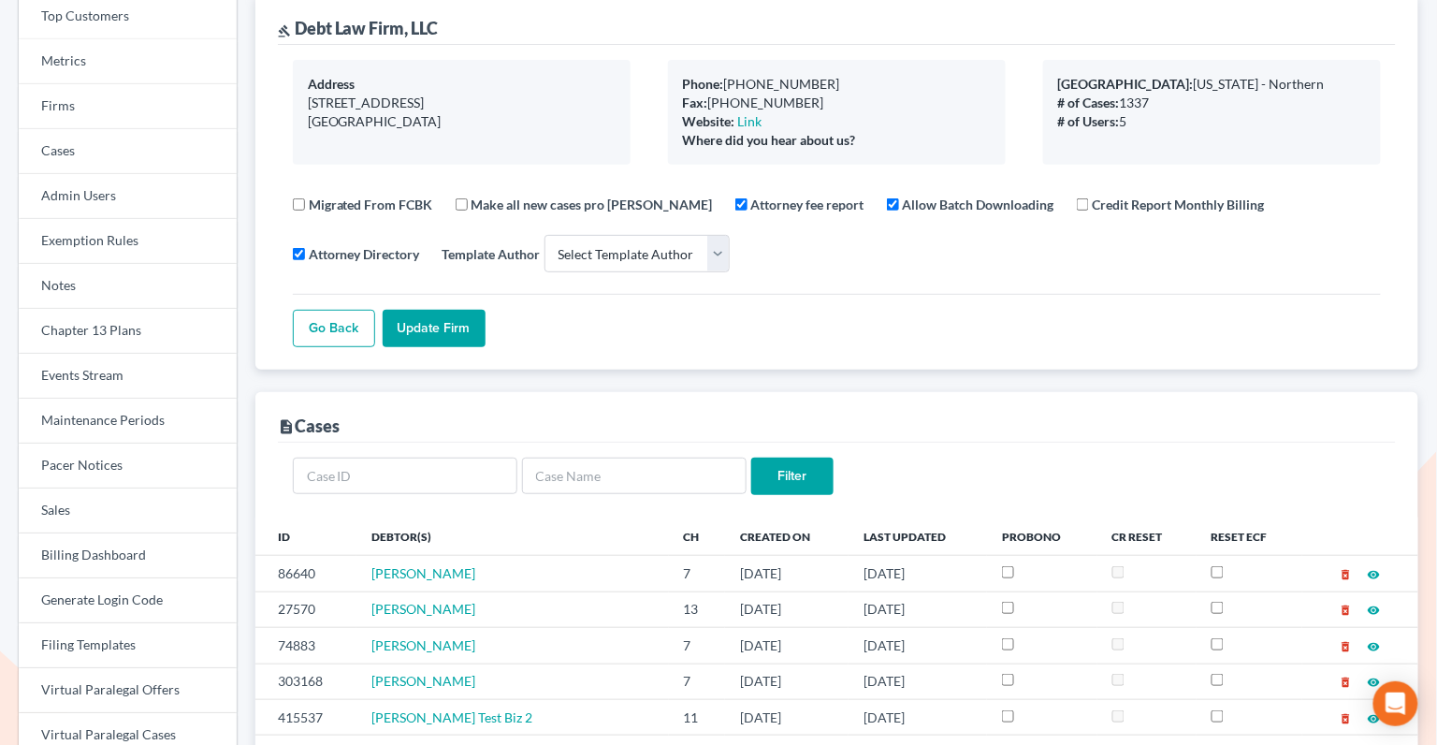
scroll to position [213, 0]
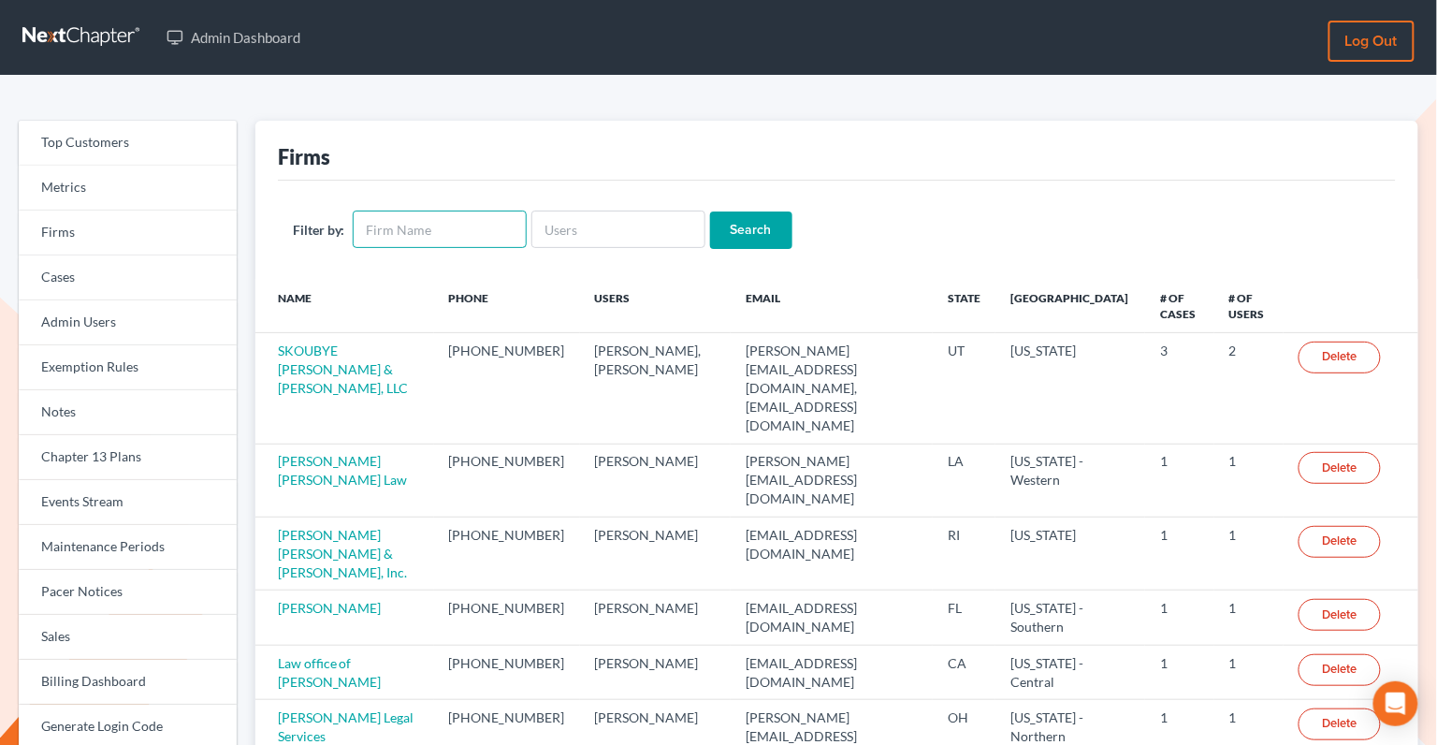
click at [410, 232] on input "text" at bounding box center [440, 228] width 174 height 37
click at [579, 229] on input "text" at bounding box center [618, 228] width 174 height 37
type input "[PERSON_NAME]"
click at [710, 211] on input "Search" at bounding box center [751, 229] width 82 height 37
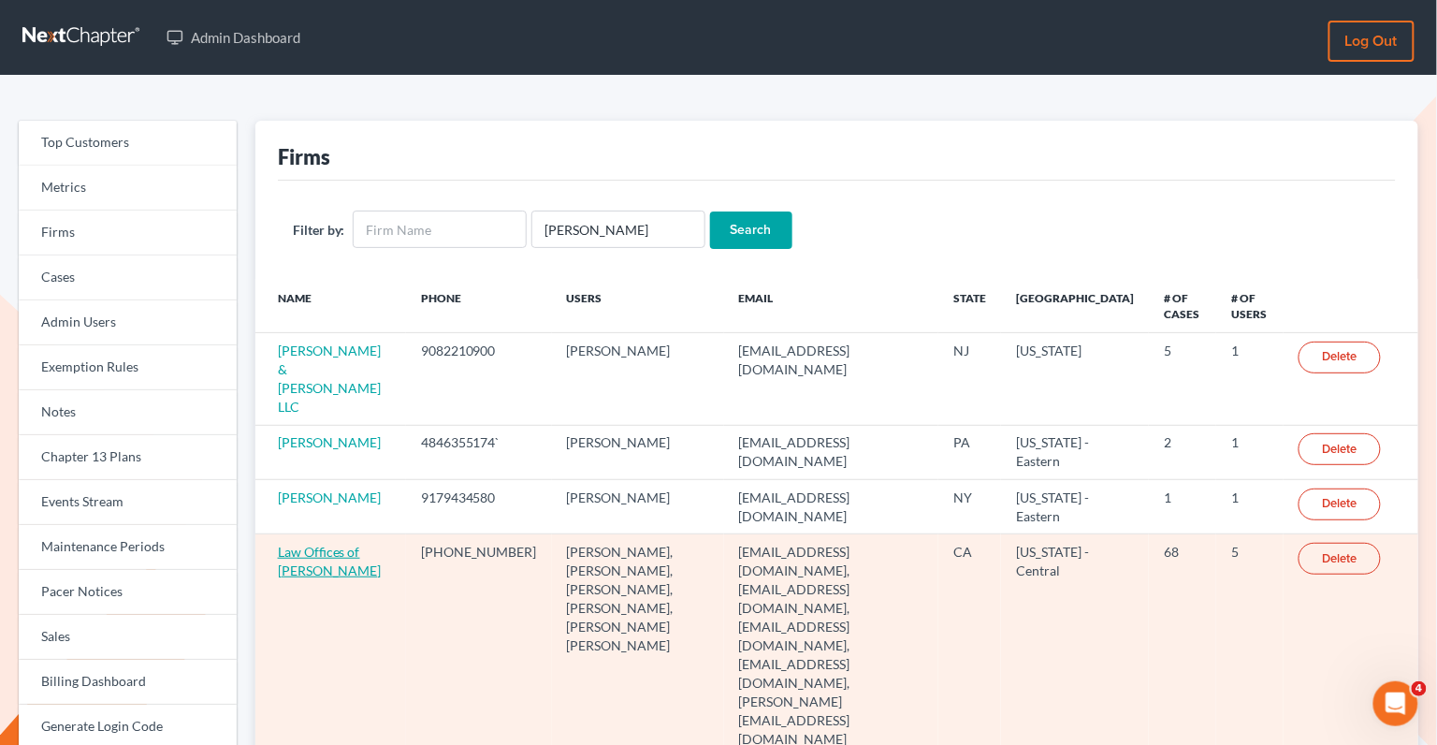
click at [298, 544] on link "Law Offices of [PERSON_NAME]" at bounding box center [330, 561] width 104 height 35
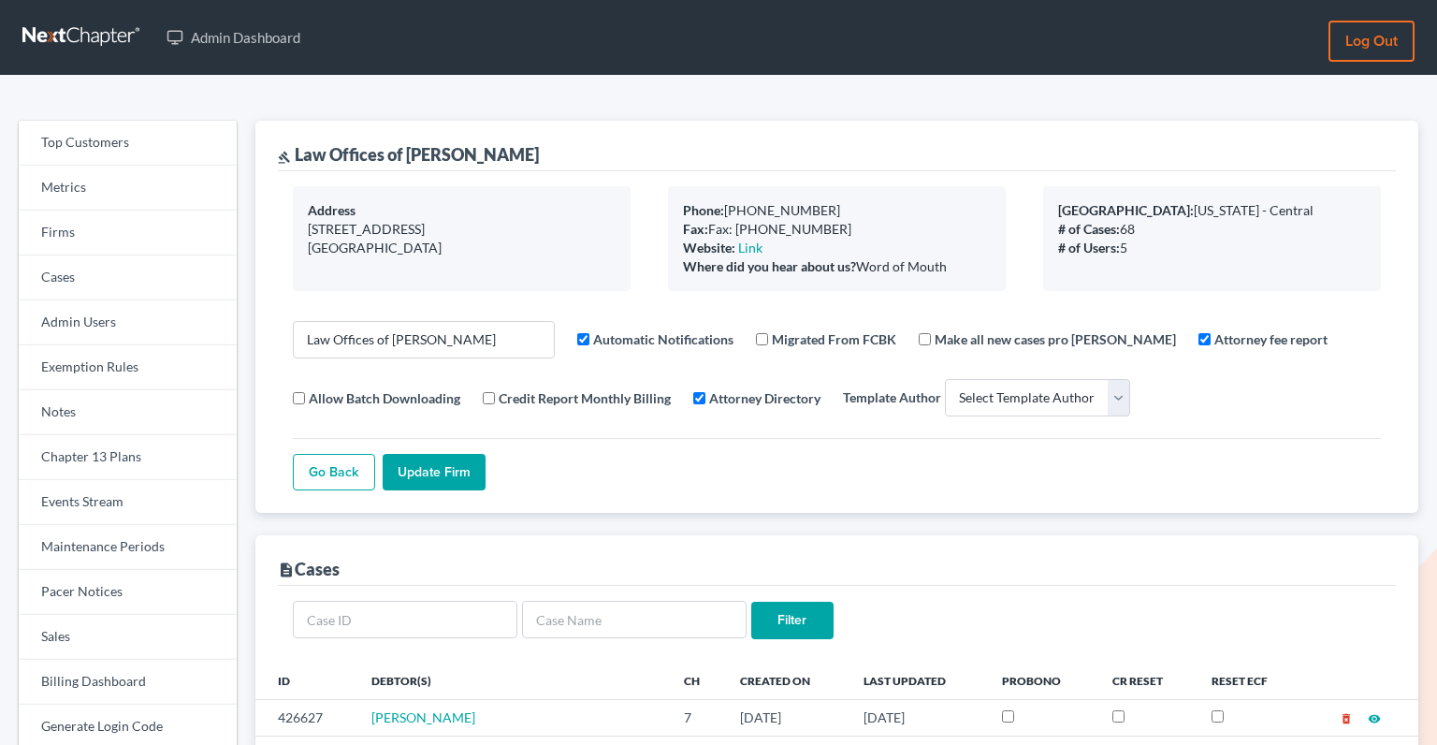
select select
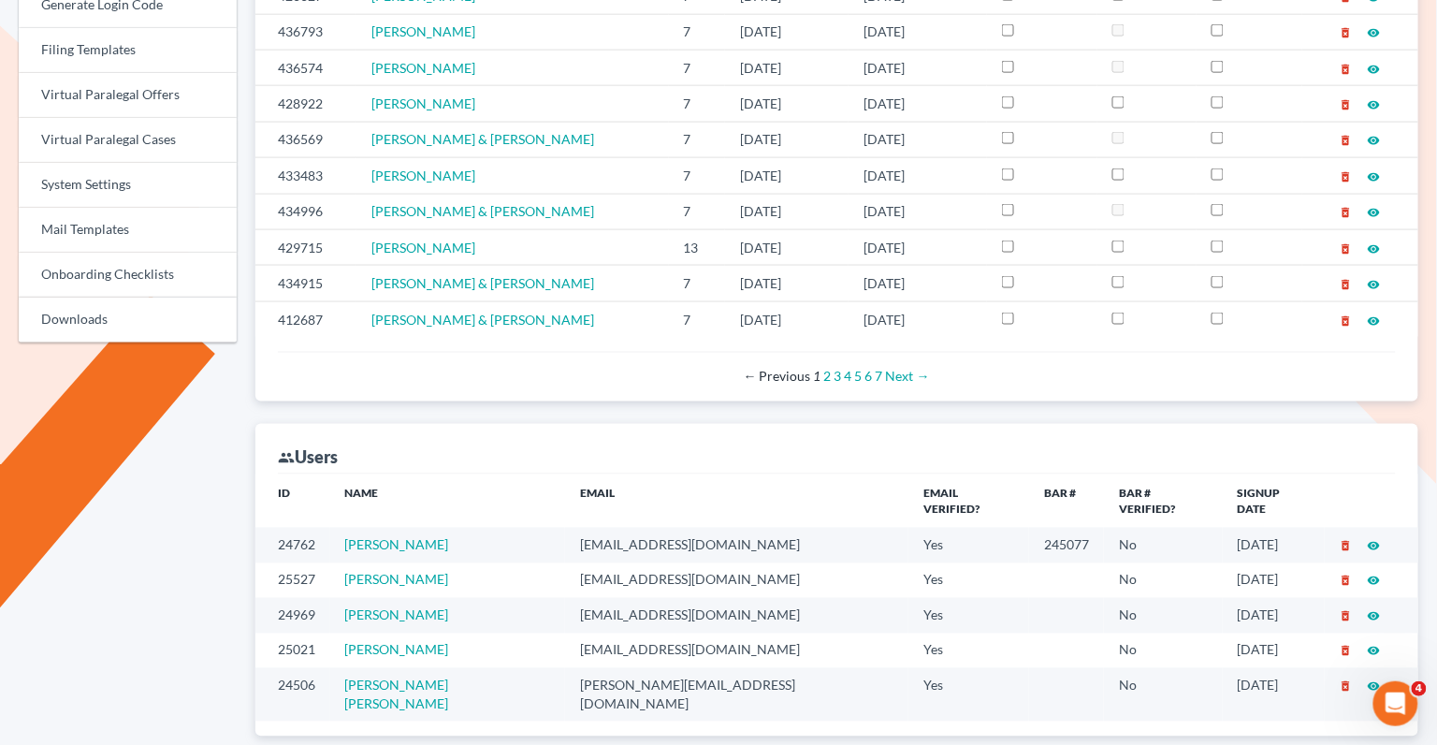
scroll to position [723, 0]
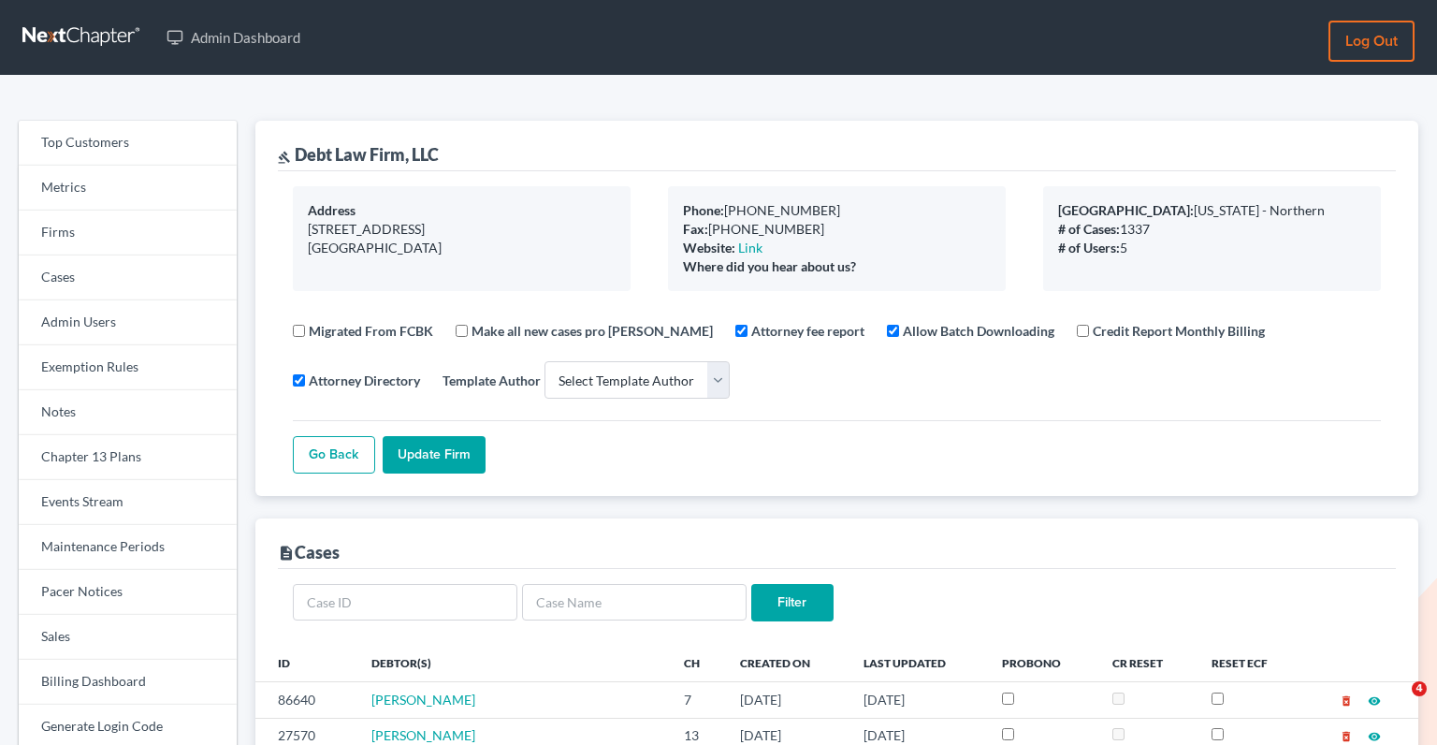
select select
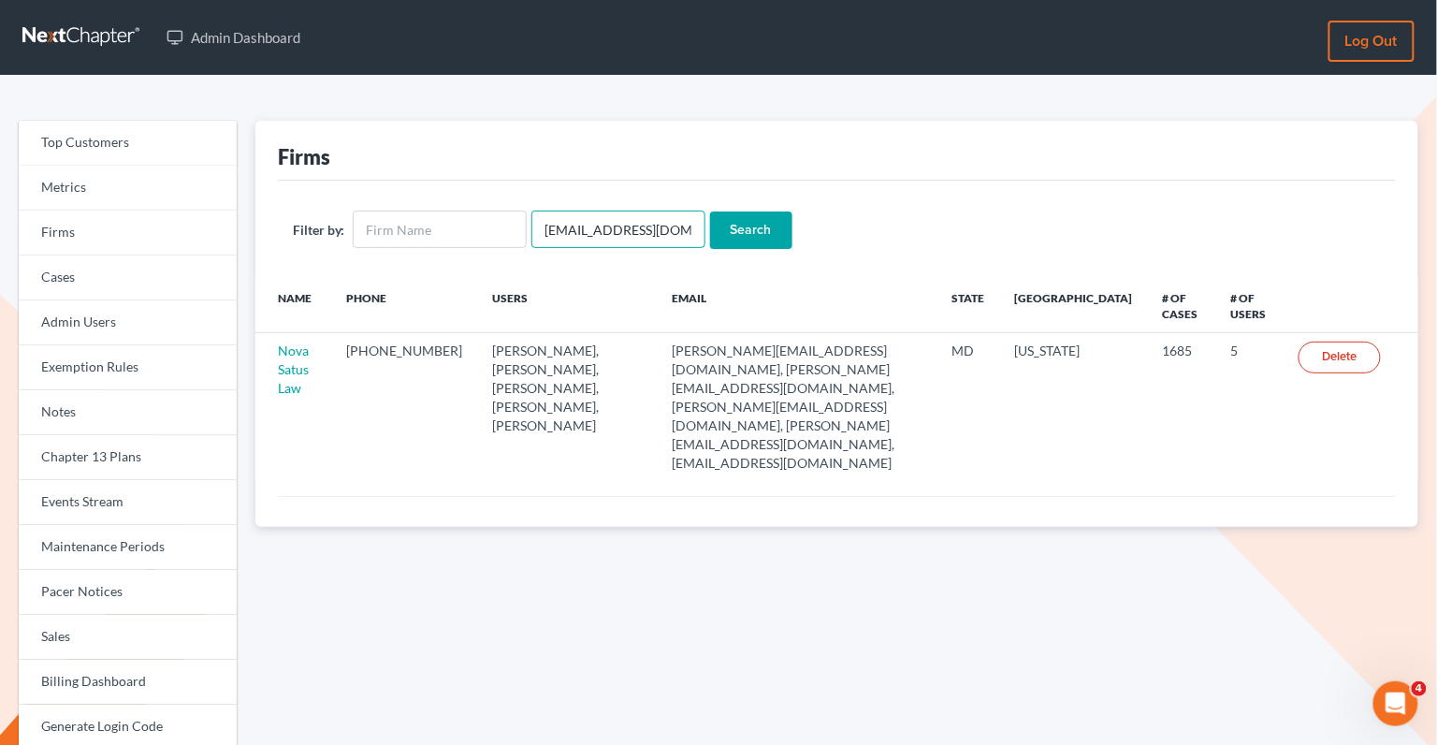
drag, startPoint x: 533, startPoint y: 226, endPoint x: 742, endPoint y: 228, distance: 208.6
click at [744, 228] on form "Filter by: [EMAIL_ADDRESS][DOMAIN_NAME] Search" at bounding box center [837, 229] width 1088 height 38
click at [397, 221] on input "text" at bounding box center [440, 228] width 174 height 37
type input "[PERSON_NAME]"
click at [710, 211] on input "Search" at bounding box center [751, 229] width 82 height 37
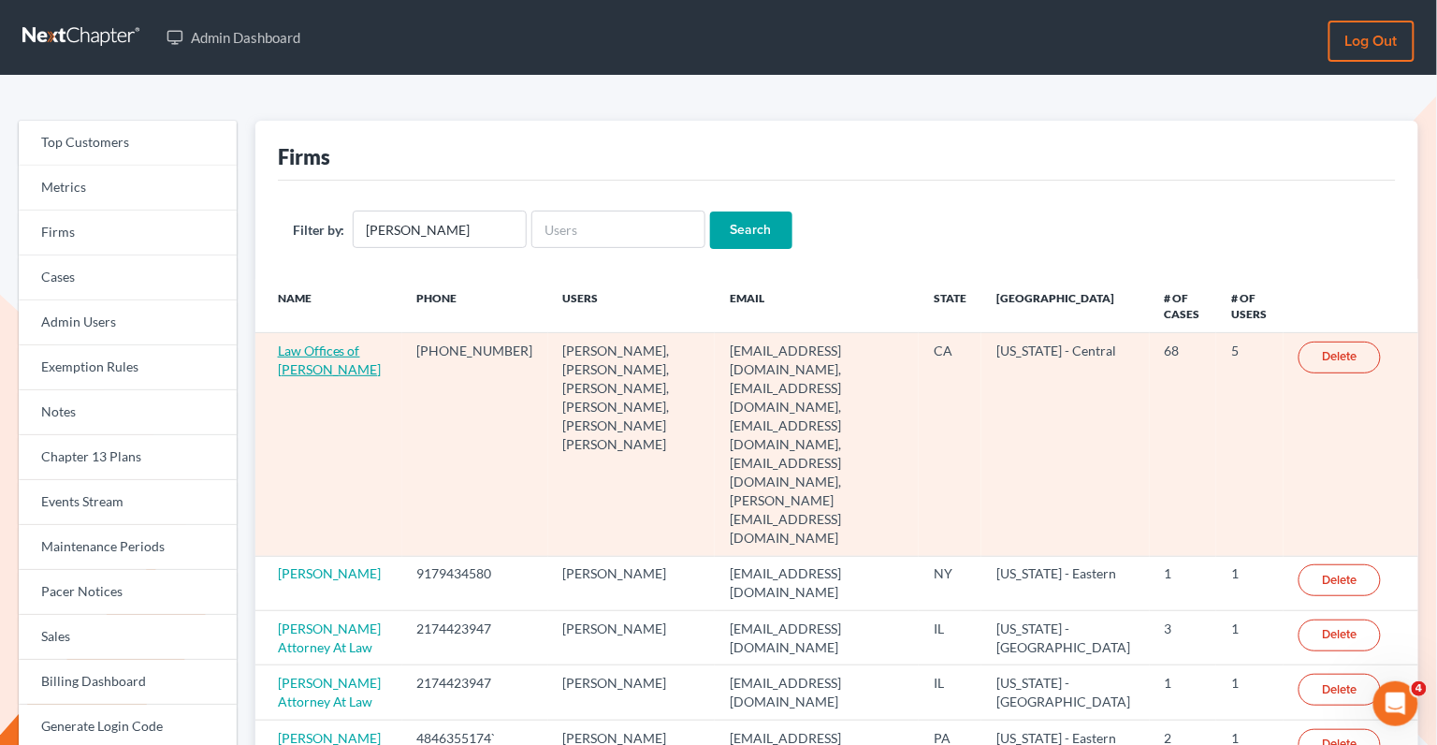
click at [315, 370] on link "Law Offices of [PERSON_NAME]" at bounding box center [330, 359] width 104 height 35
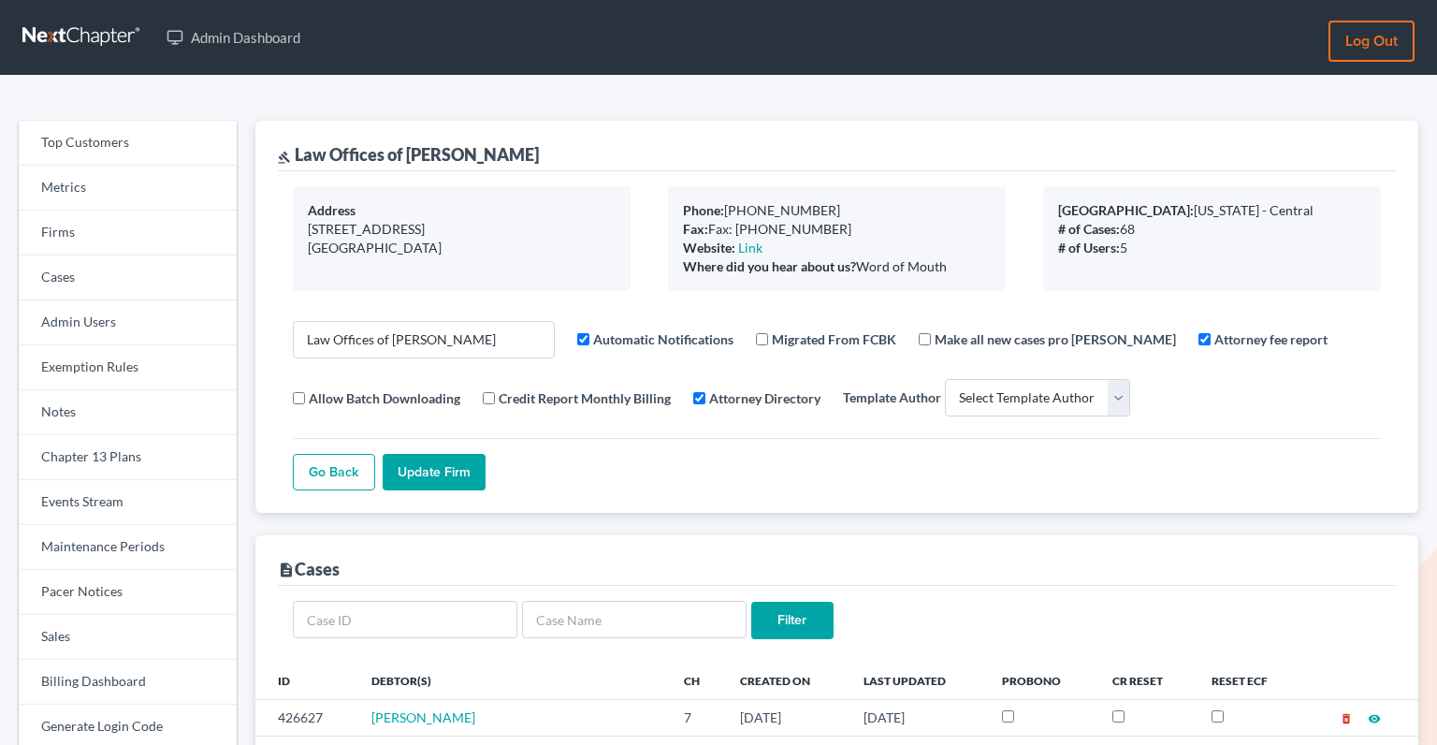
select select
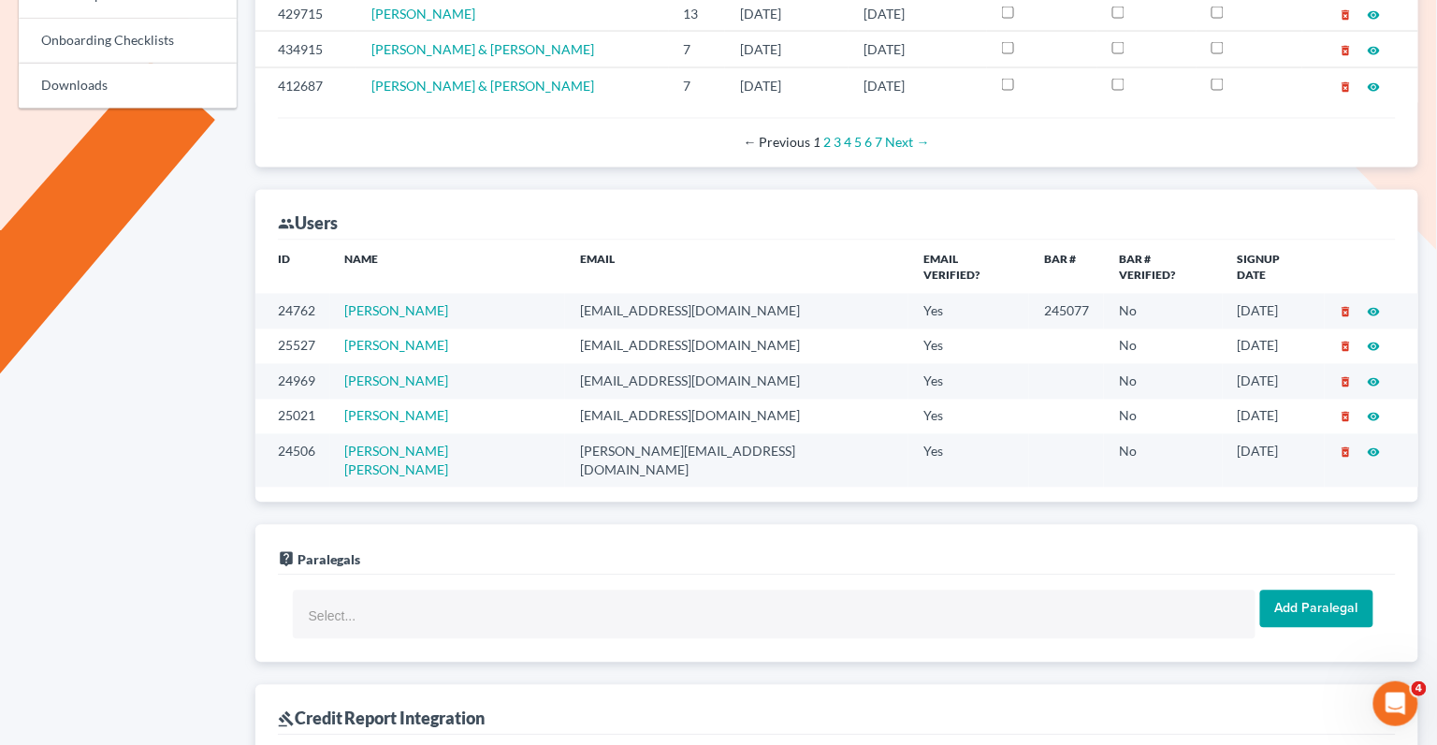
scroll to position [961, 0]
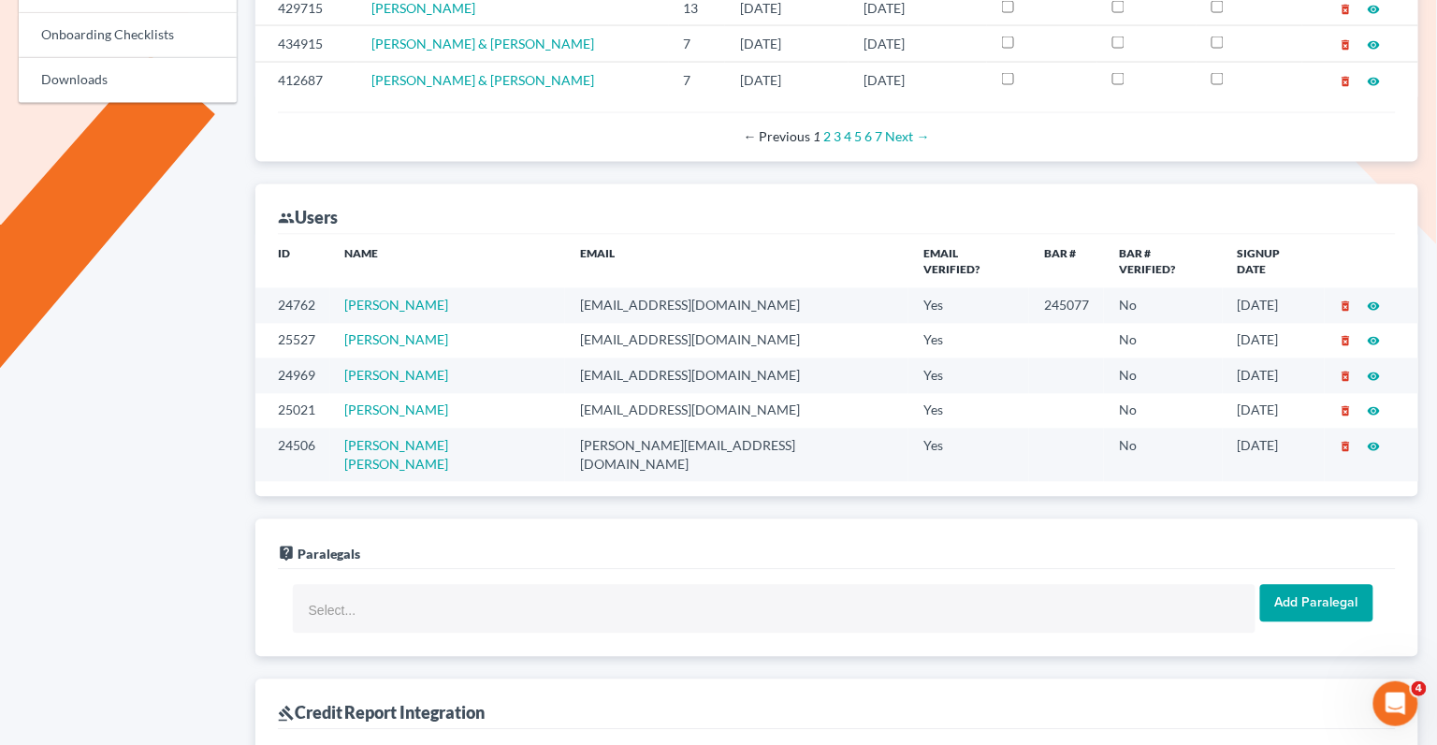
click at [776, 288] on td "terrencefantauzzi@hotmail.com" at bounding box center [736, 305] width 343 height 35
drag, startPoint x: 766, startPoint y: 279, endPoint x: 538, endPoint y: 282, distance: 228.3
click at [538, 288] on tr "24762 Terrence Fantauzzi terrencefantauzzi@hotmail.com Yes 245077 No 02/17/2025…" at bounding box center [836, 305] width 1163 height 35
copy tr "terrencefantauzzi@hotmail.com"
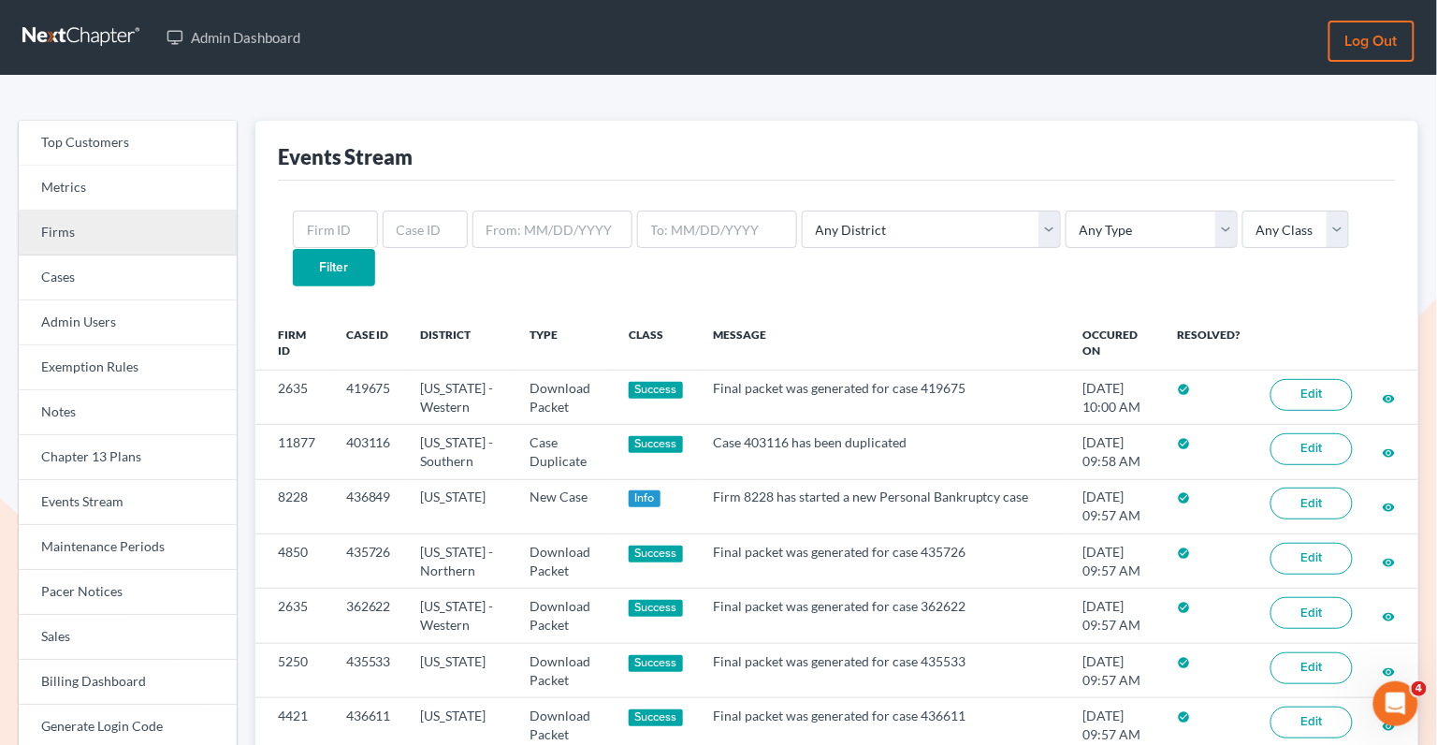
click at [166, 227] on link "Firms" at bounding box center [128, 232] width 218 height 45
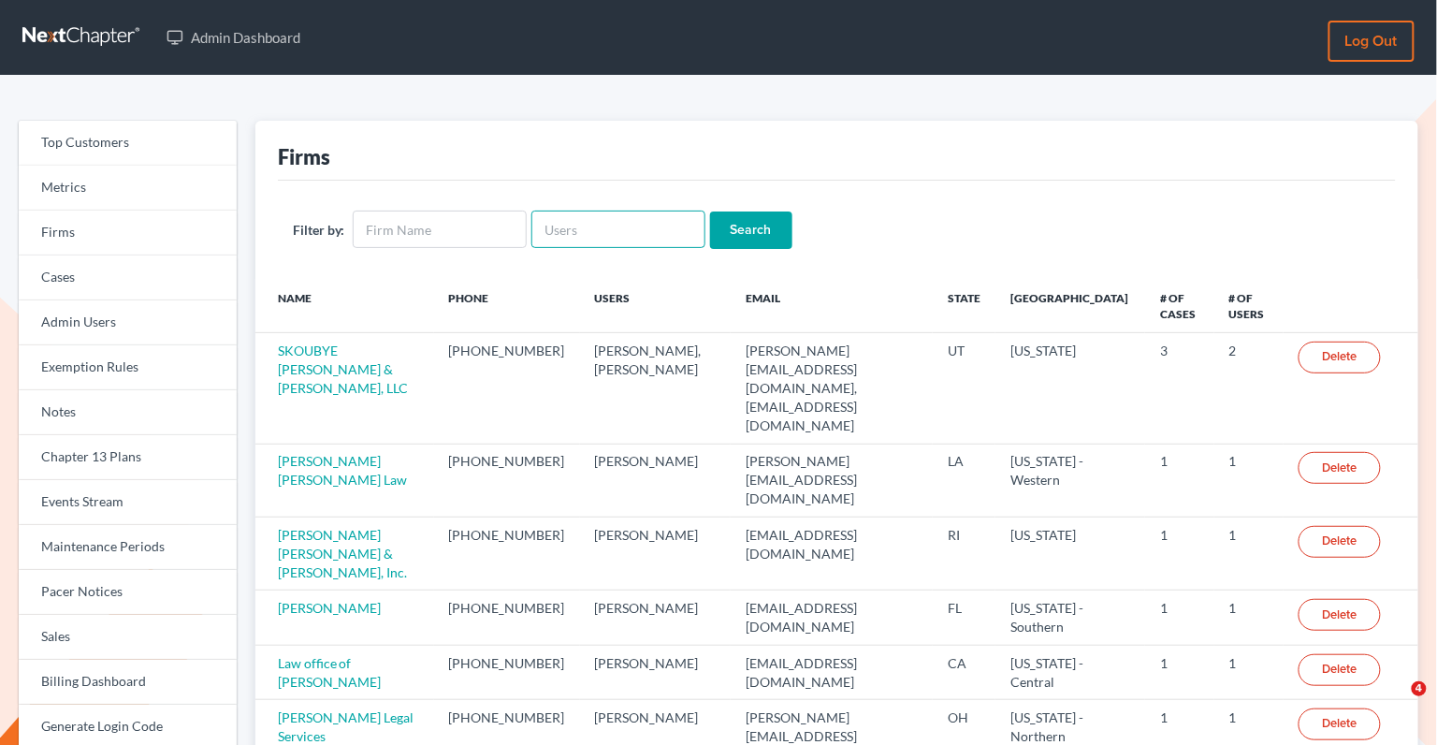
click at [582, 239] on input "text" at bounding box center [618, 228] width 174 height 37
paste input "rondrescher@drescherlaw.com"
type input "rondrescher@drescherlaw.com"
click at [728, 226] on input "Search" at bounding box center [751, 229] width 82 height 37
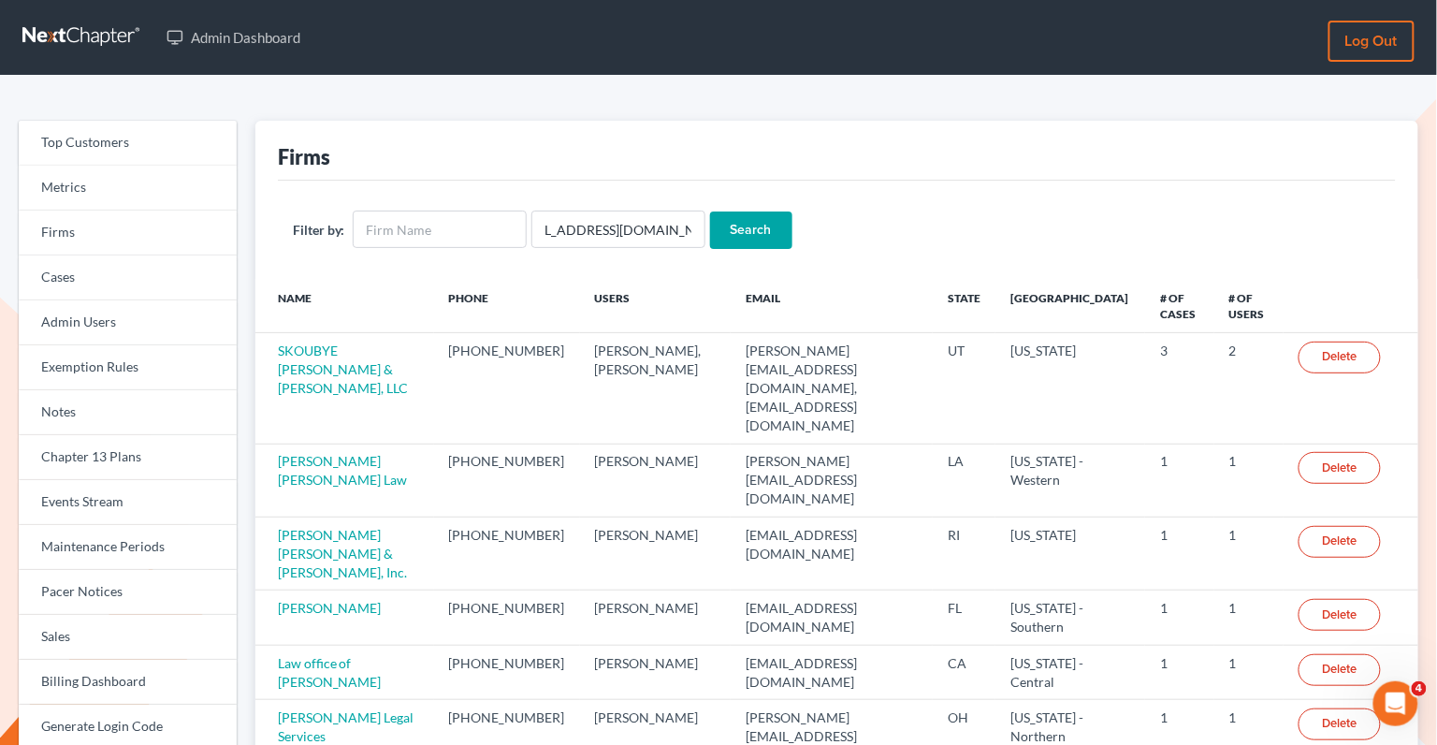
scroll to position [0, 0]
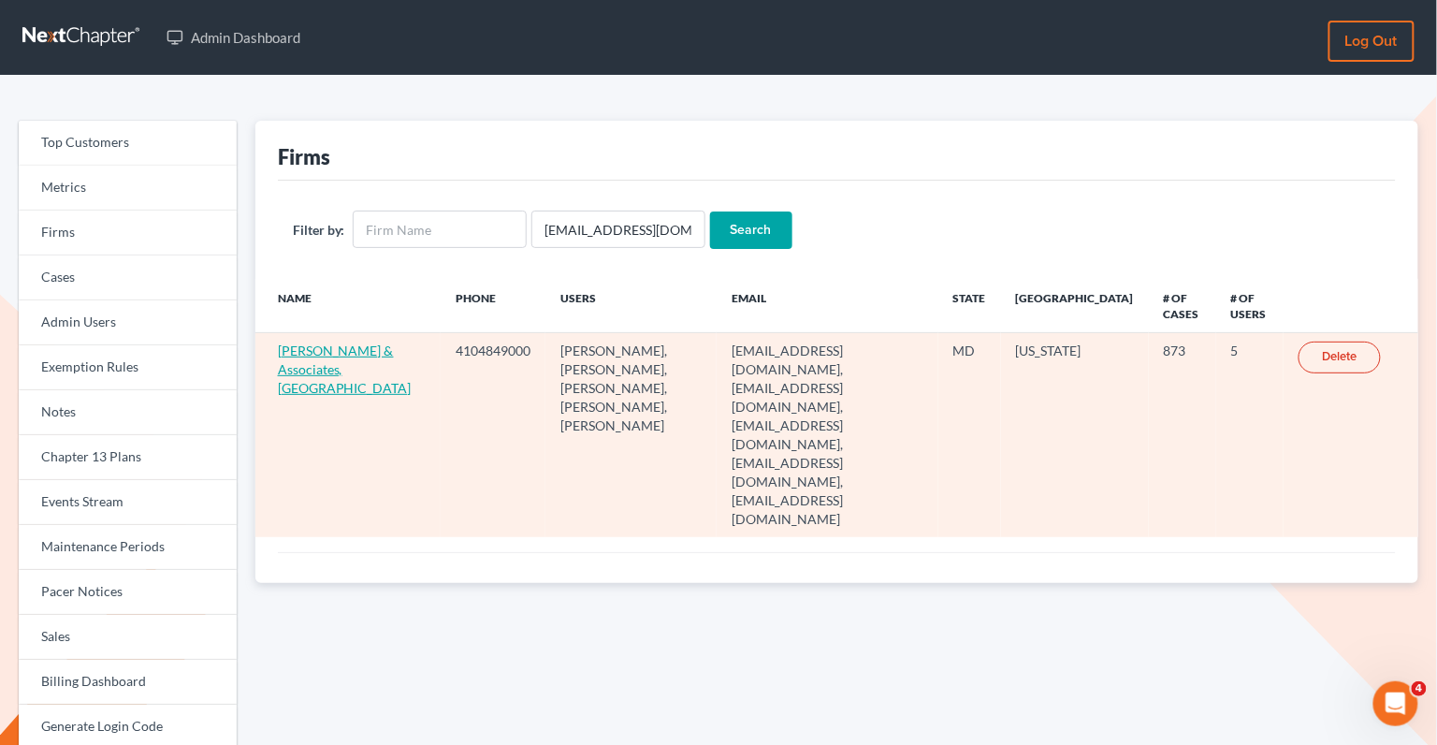
click at [312, 370] on link "Drescher & Associates, PA" at bounding box center [345, 368] width 134 height 53
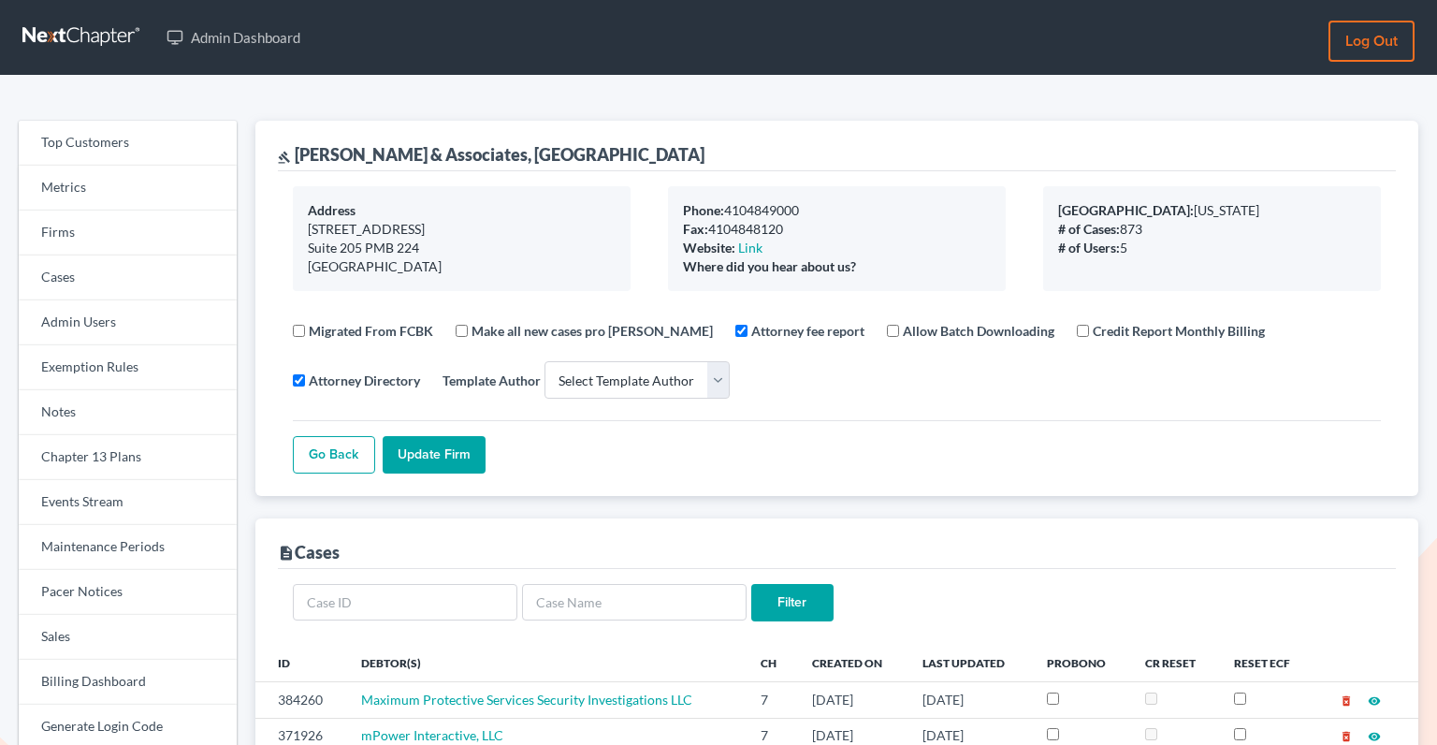
select select
click at [122, 239] on link "Firms" at bounding box center [128, 232] width 218 height 45
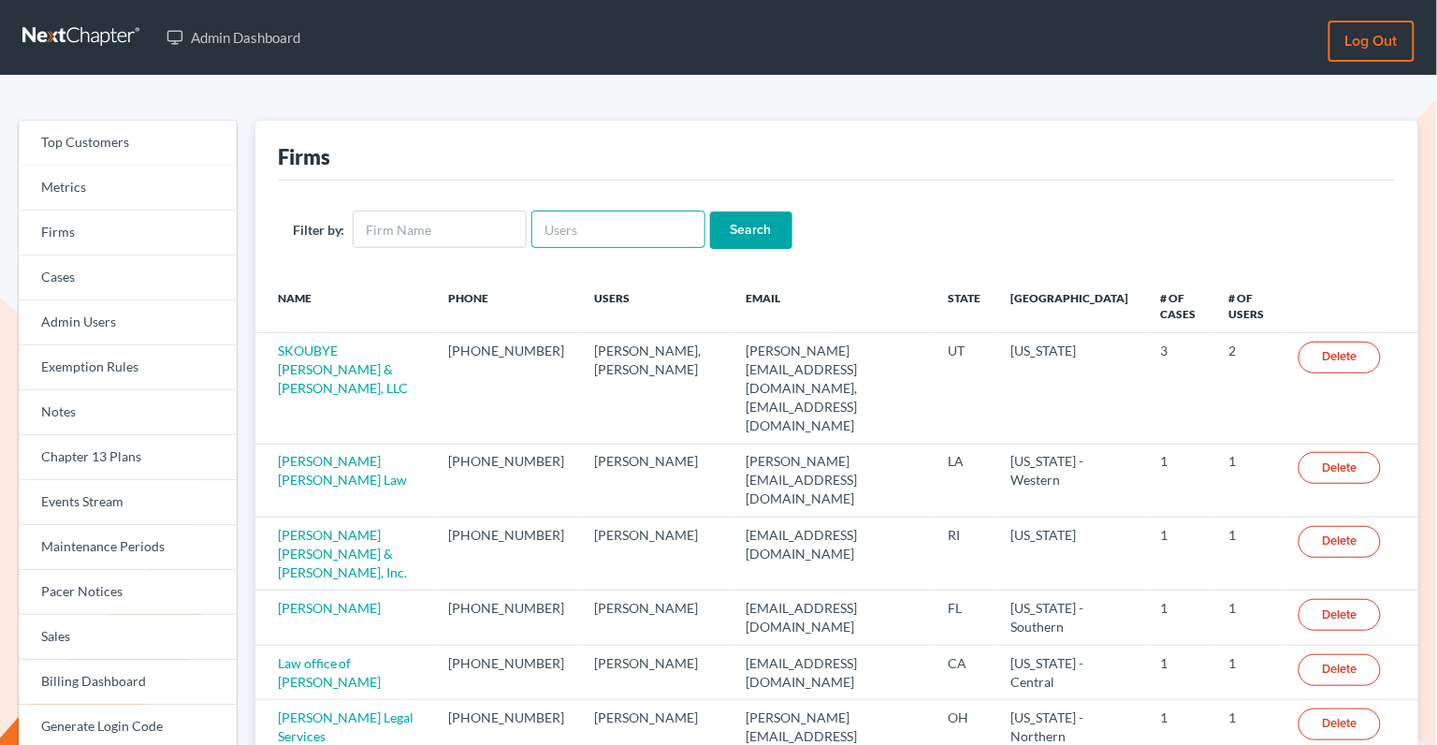
click at [642, 225] on input "text" at bounding box center [618, 228] width 174 height 37
paste input "kevin@mountainviewlawvt.com"
type input "kevin@mountainviewlawvt.com"
click at [729, 239] on input "Search" at bounding box center [751, 229] width 82 height 37
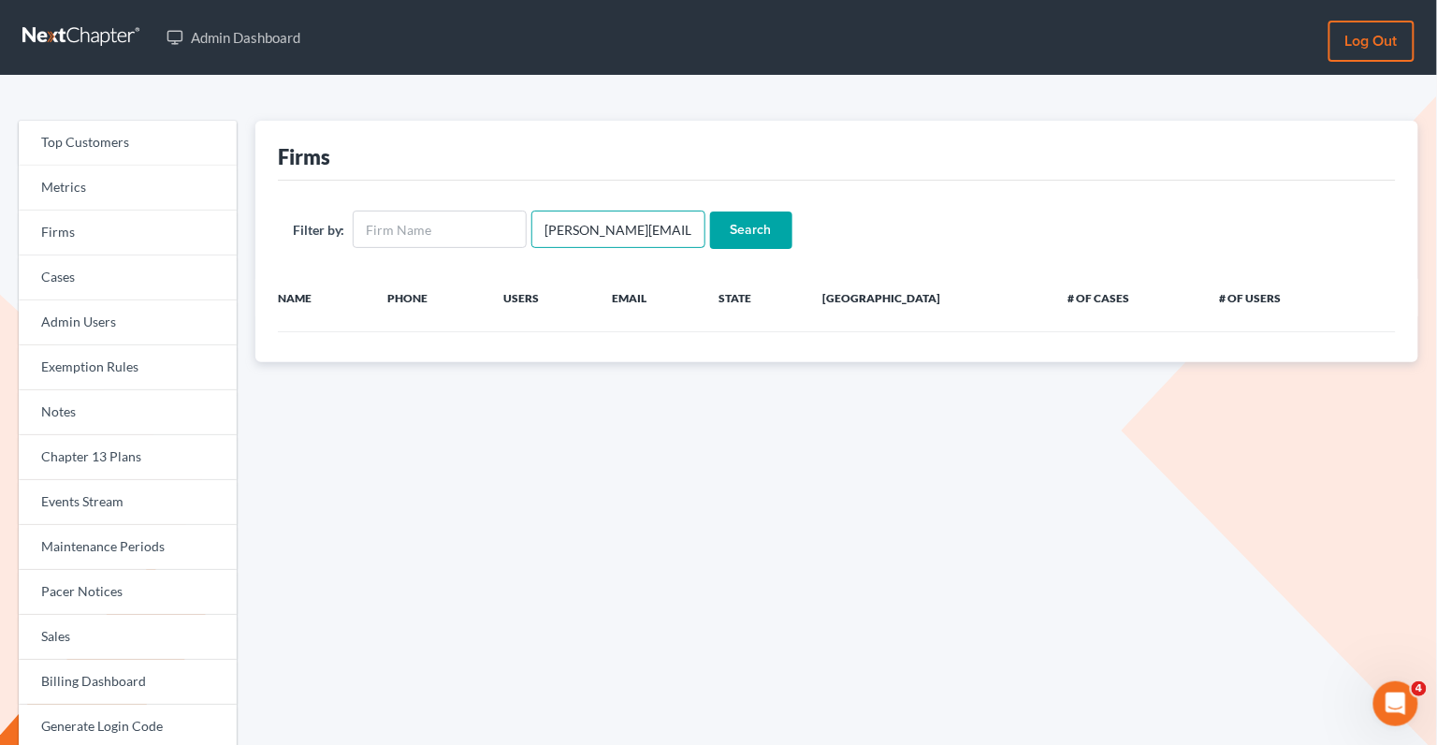
click at [606, 228] on input "[PERSON_NAME][EMAIL_ADDRESS][DOMAIN_NAME]" at bounding box center [618, 228] width 174 height 37
drag, startPoint x: 541, startPoint y: 226, endPoint x: 779, endPoint y: 231, distance: 238.6
click at [779, 231] on form "Filter by: [PERSON_NAME][EMAIL_ADDRESS][DOMAIN_NAME] Search" at bounding box center [837, 229] width 1088 height 38
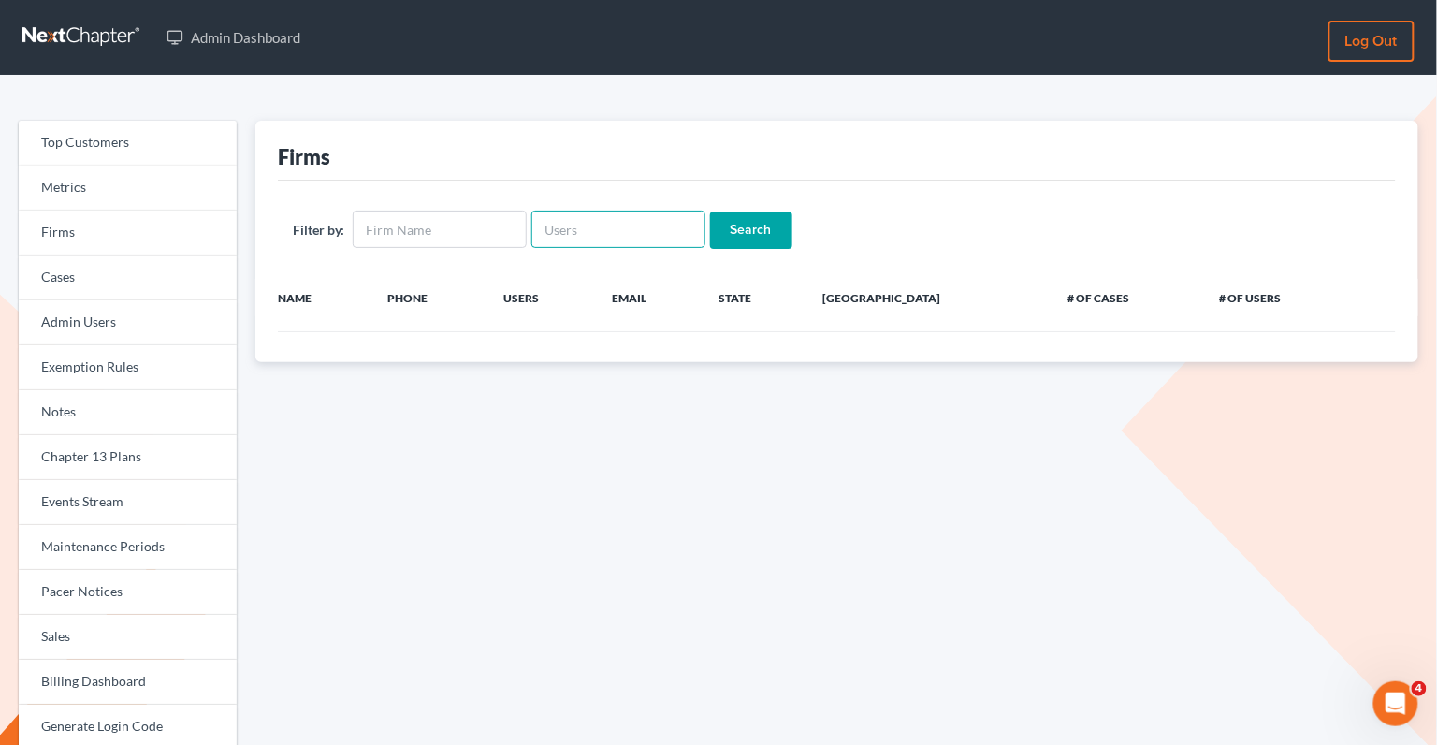
paste input "[PERSON_NAME][EMAIL_ADDRESS][DOMAIN_NAME]"
type input "[PERSON_NAME][EMAIL_ADDRESS][DOMAIN_NAME]"
click at [730, 233] on input "Search" at bounding box center [751, 229] width 82 height 37
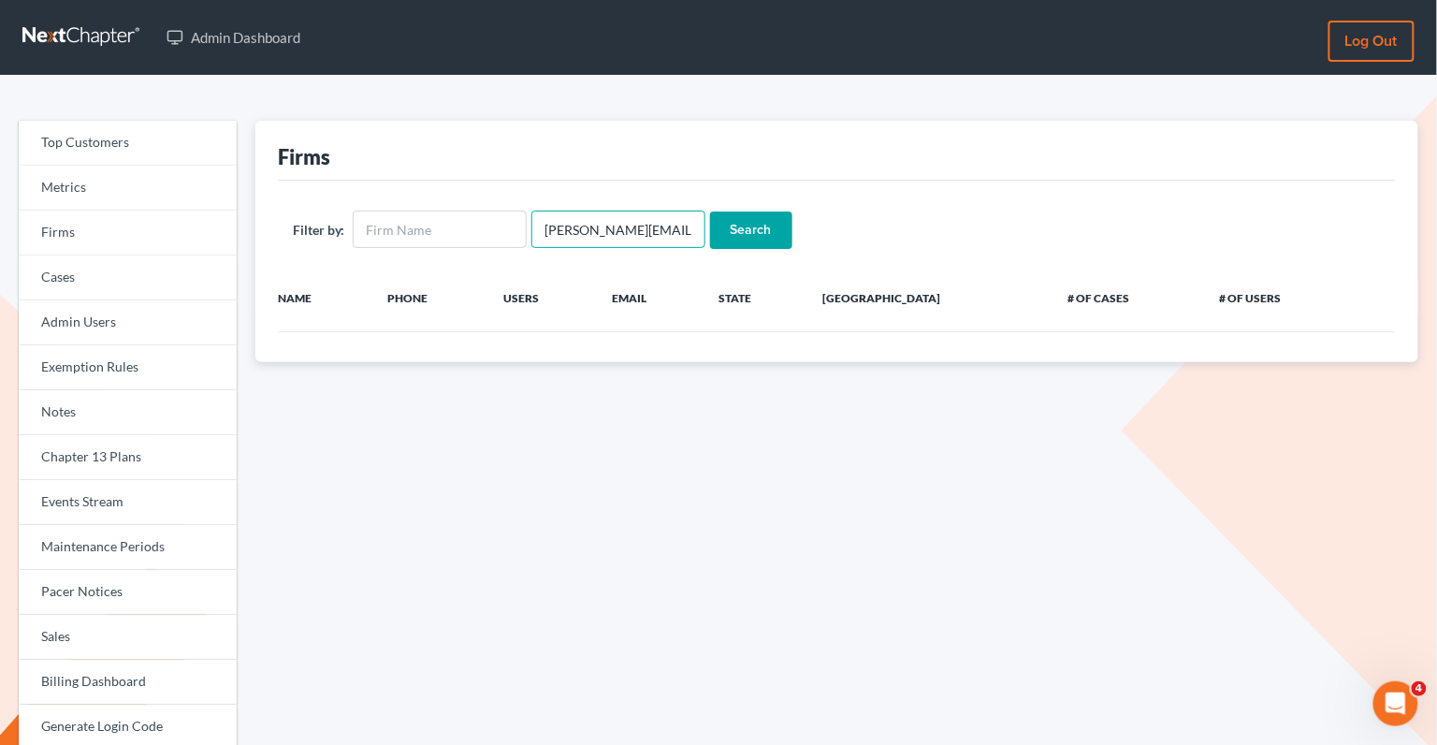
scroll to position [0, 39]
drag, startPoint x: 530, startPoint y: 233, endPoint x: 725, endPoint y: 236, distance: 195.5
click at [725, 236] on form "Filter by: kevin@mountainviewlawvt.com Search" at bounding box center [837, 229] width 1088 height 38
paste input "Kevin Gustafson"
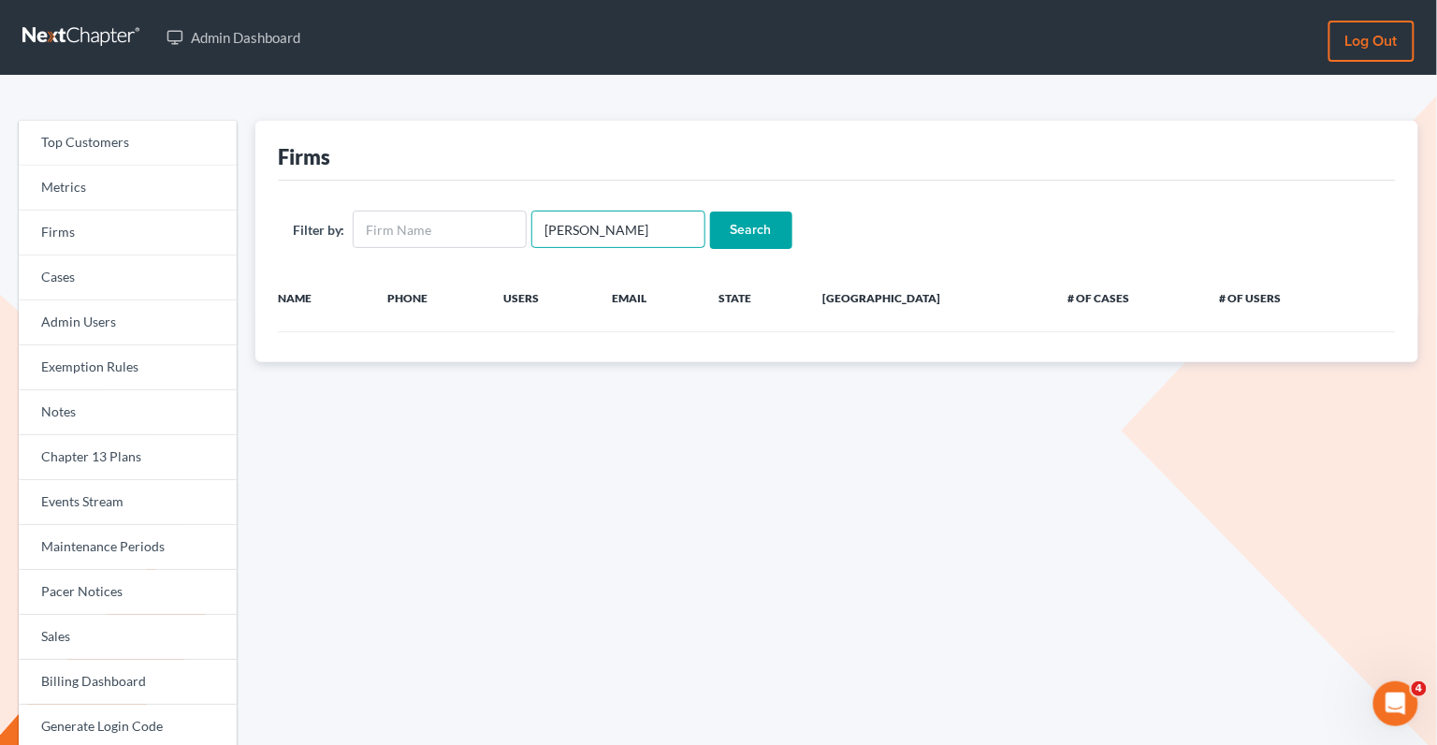
click at [574, 225] on input "Kevin Gustafson" at bounding box center [618, 228] width 174 height 37
type input "KevinGustafson"
click at [742, 228] on input "Search" at bounding box center [751, 229] width 82 height 37
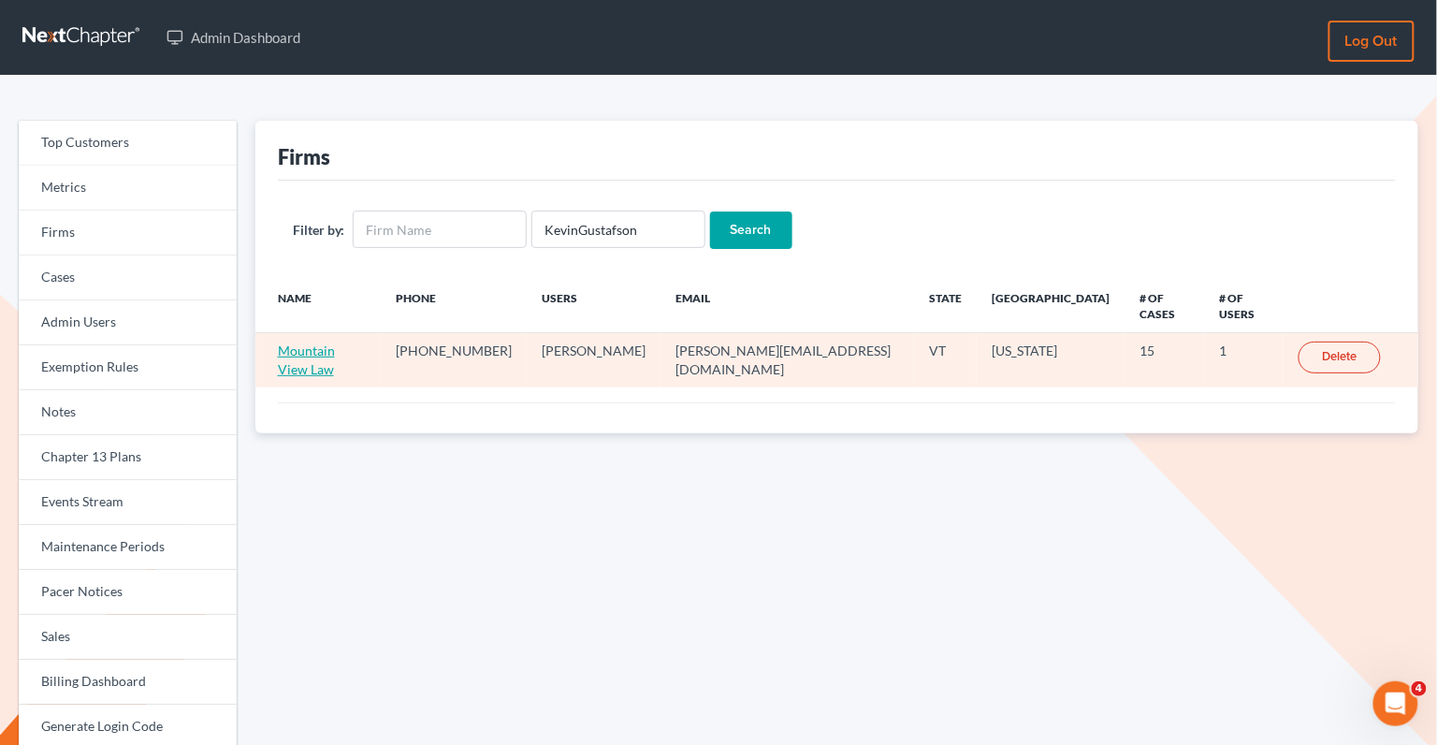
click at [335, 342] on link "Mountain View Law" at bounding box center [306, 359] width 57 height 35
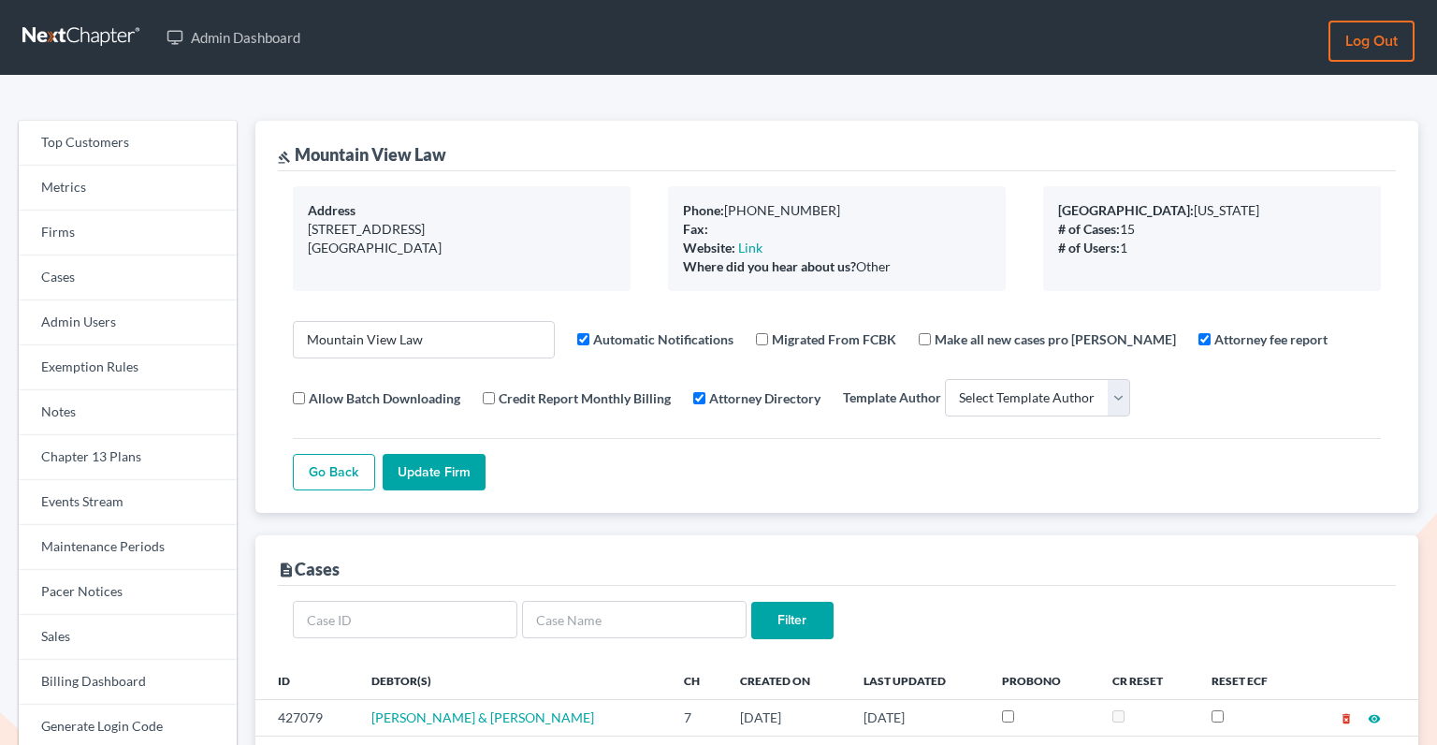
select select
drag, startPoint x: 432, startPoint y: 340, endPoint x: 279, endPoint y: 338, distance: 153.4
click at [279, 338] on div "Address 104 East Mountain View Drive Rutland, VT 05701 Phone: 802-772-0025 Fax:…" at bounding box center [837, 341] width 1118 height 341
paste input "etta Legal Solutions, PLLC"
type input "Metta Legal Solutions, PLLC"
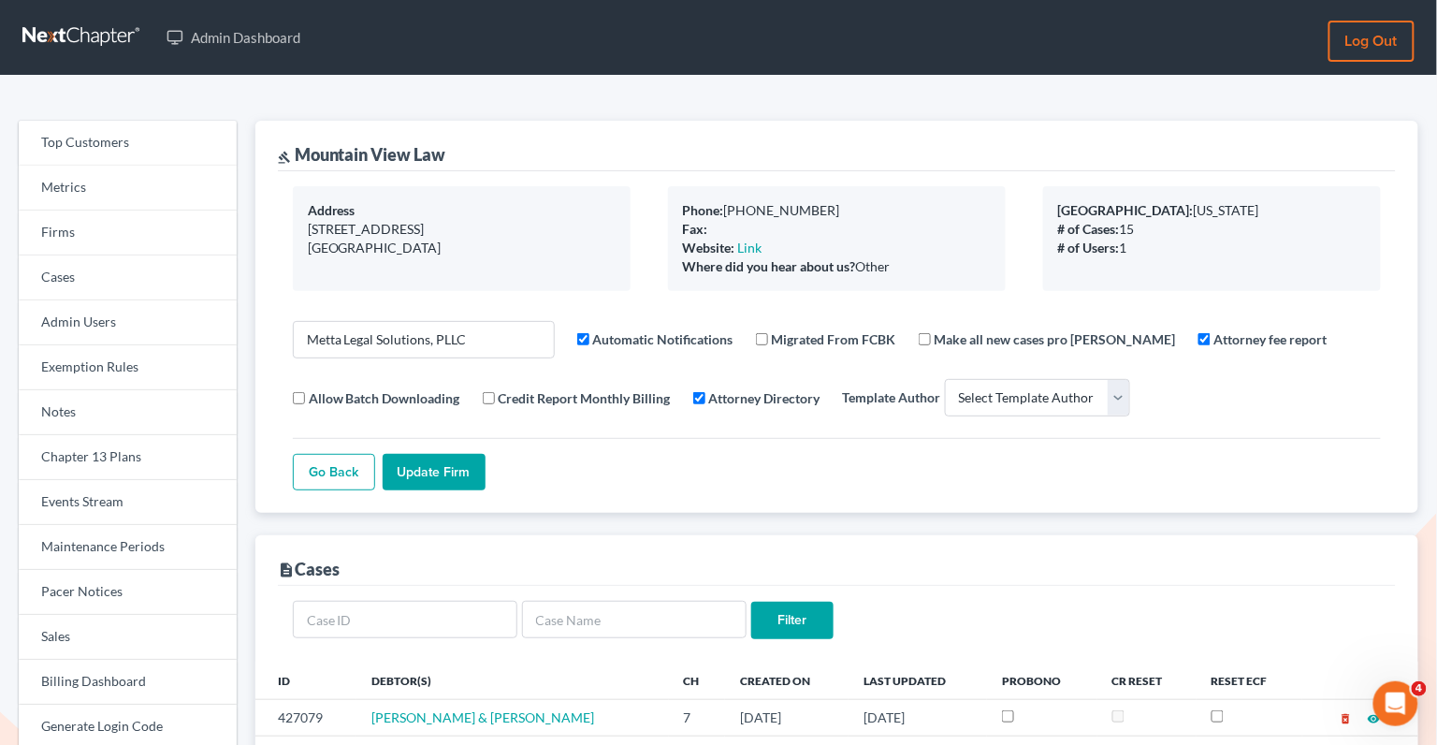
click at [447, 474] on input "Update Firm" at bounding box center [434, 472] width 103 height 37
select select
drag, startPoint x: 385, startPoint y: 154, endPoint x: 297, endPoint y: 156, distance: 88.0
click at [297, 156] on div "[PERSON_NAME] Legal Solutions, PLLC" at bounding box center [390, 154] width 225 height 22
copy div "Metta Legal"
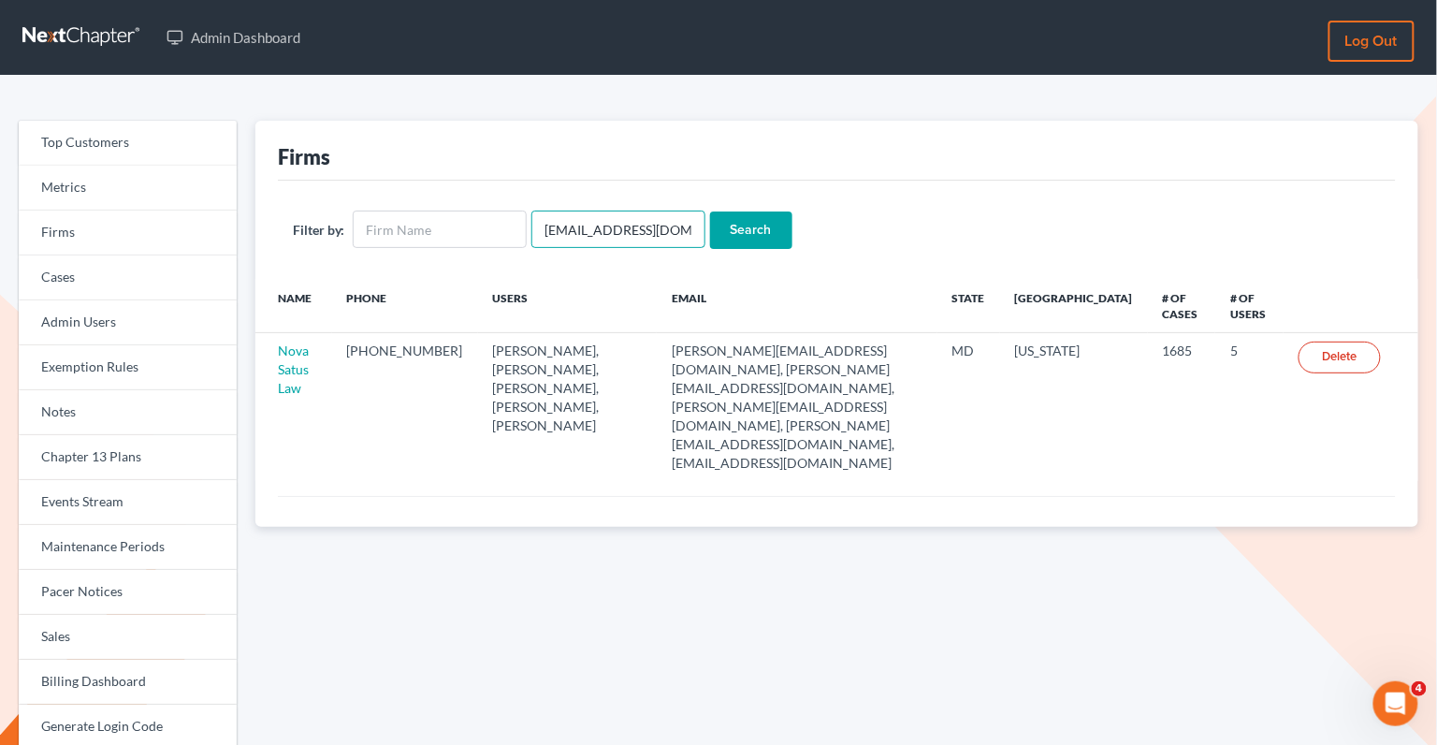
drag, startPoint x: 676, startPoint y: 228, endPoint x: 529, endPoint y: 225, distance: 147.9
click at [531, 225] on input "emabuena@gmail.com" at bounding box center [618, 228] width 174 height 37
click at [418, 239] on input "text" at bounding box center [440, 228] width 174 height 37
paste input "Metta Legal"
type input "Metta Legal"
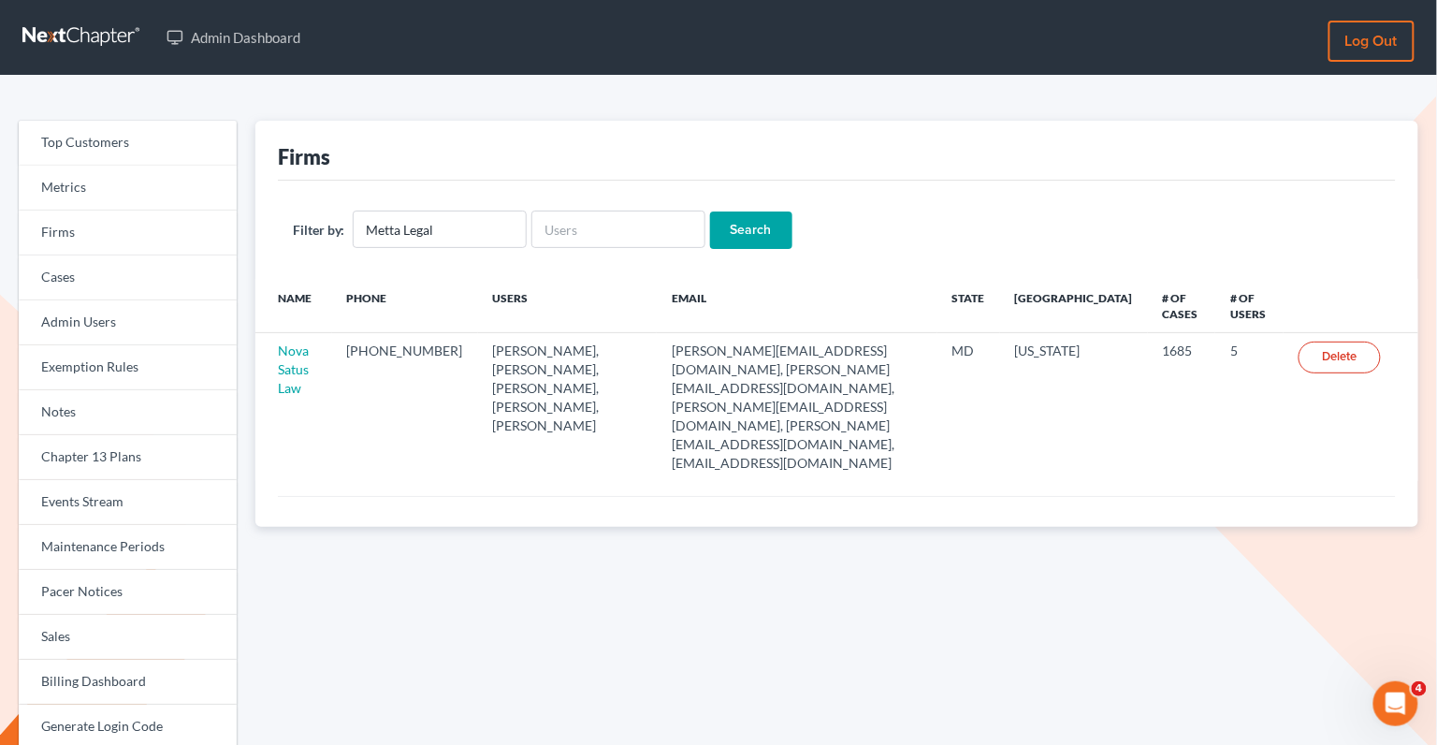
click at [748, 232] on input "Search" at bounding box center [751, 229] width 82 height 37
